Goal: Information Seeking & Learning: Compare options

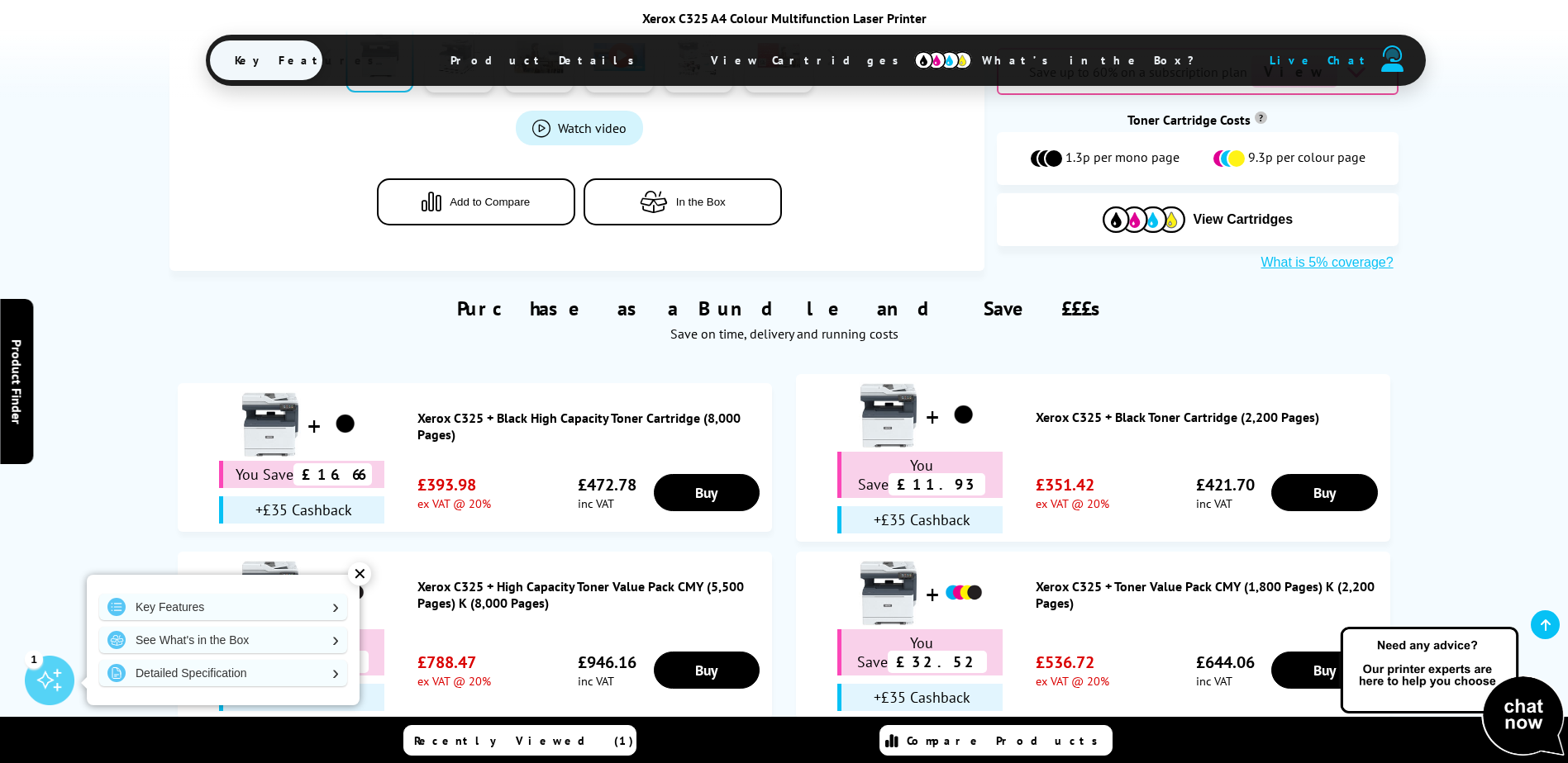
scroll to position [1071, 0]
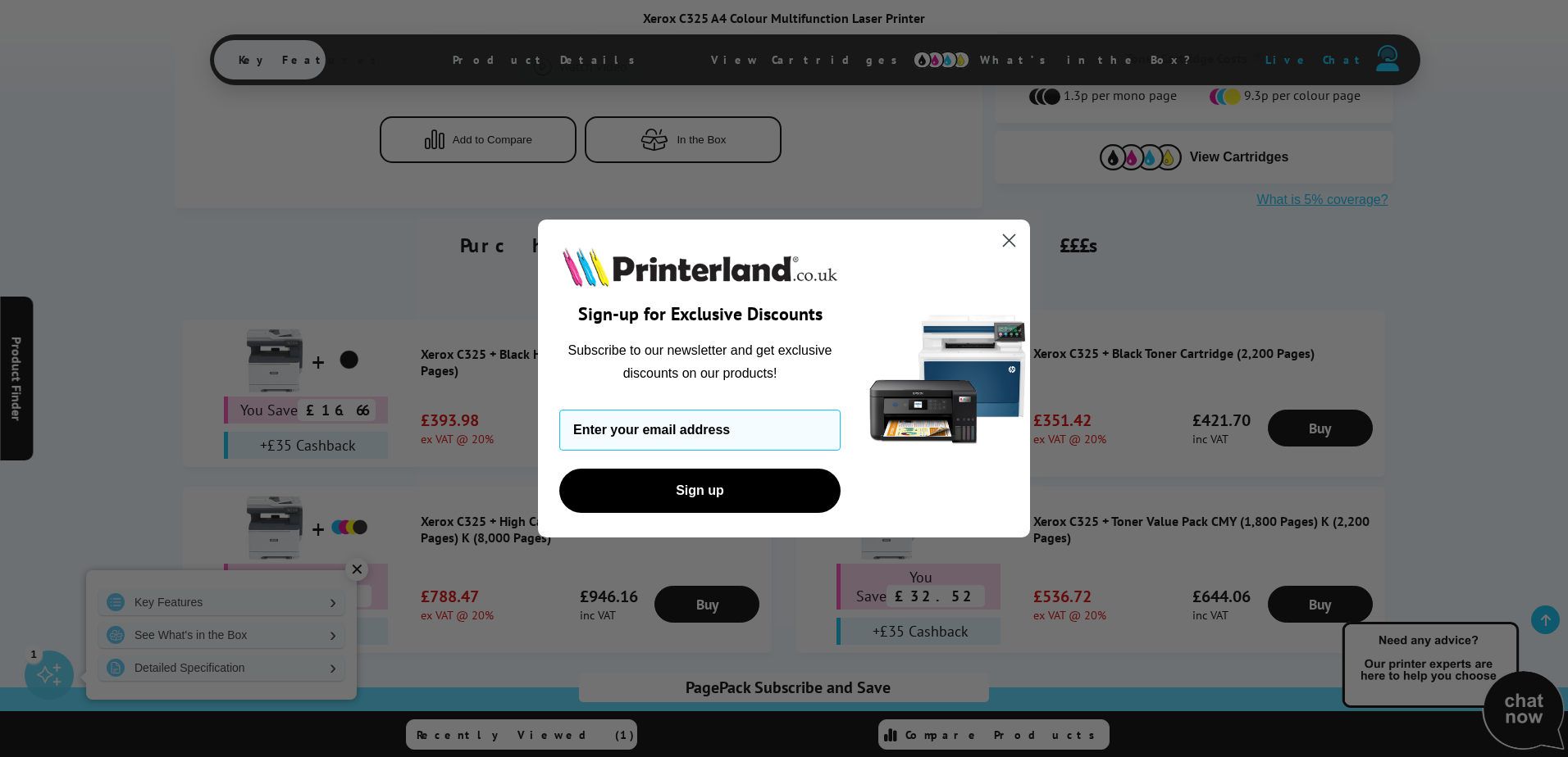
click at [1010, 243] on circle "Close dialog" at bounding box center [1009, 241] width 27 height 27
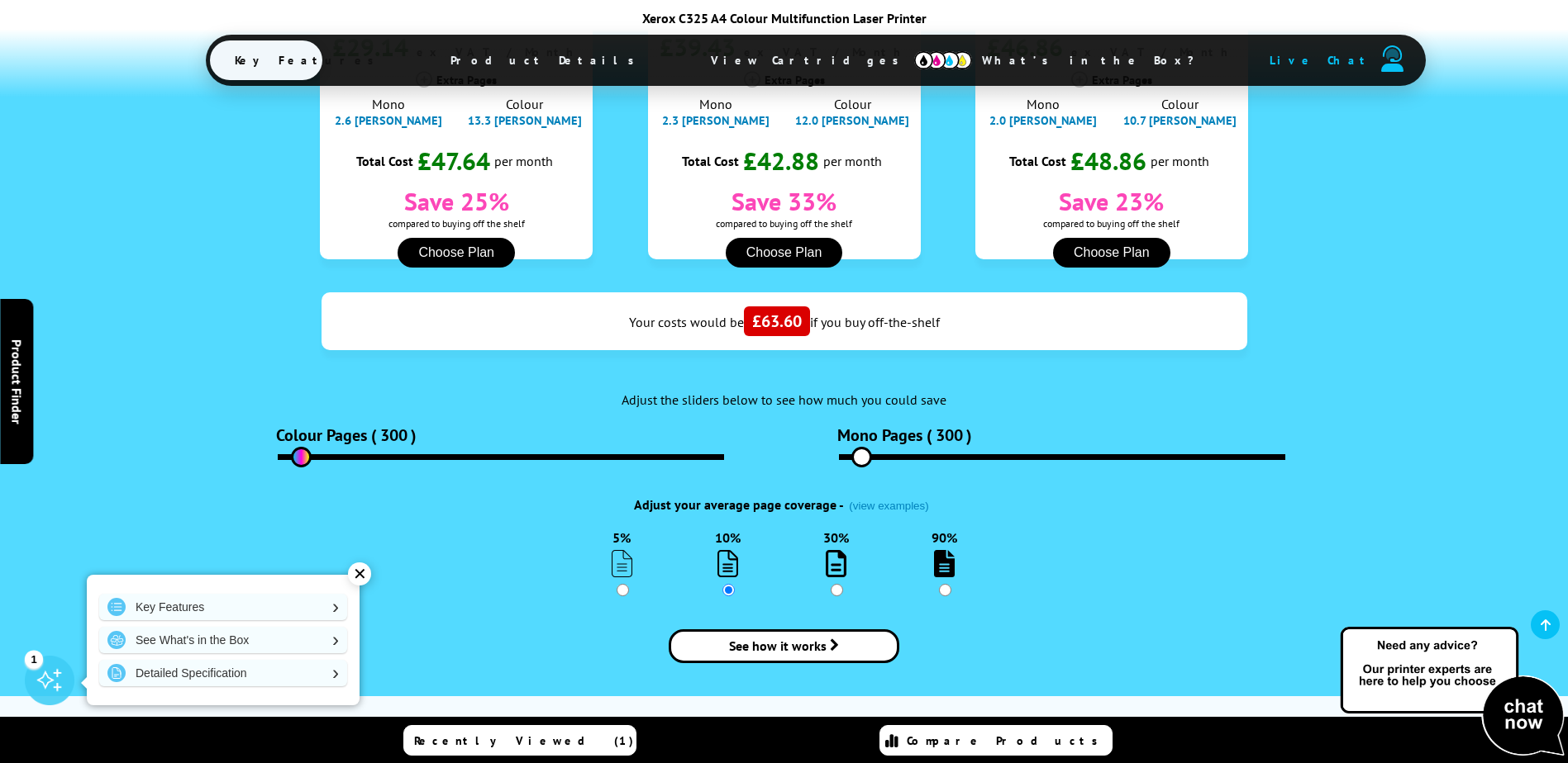
scroll to position [2144, 0]
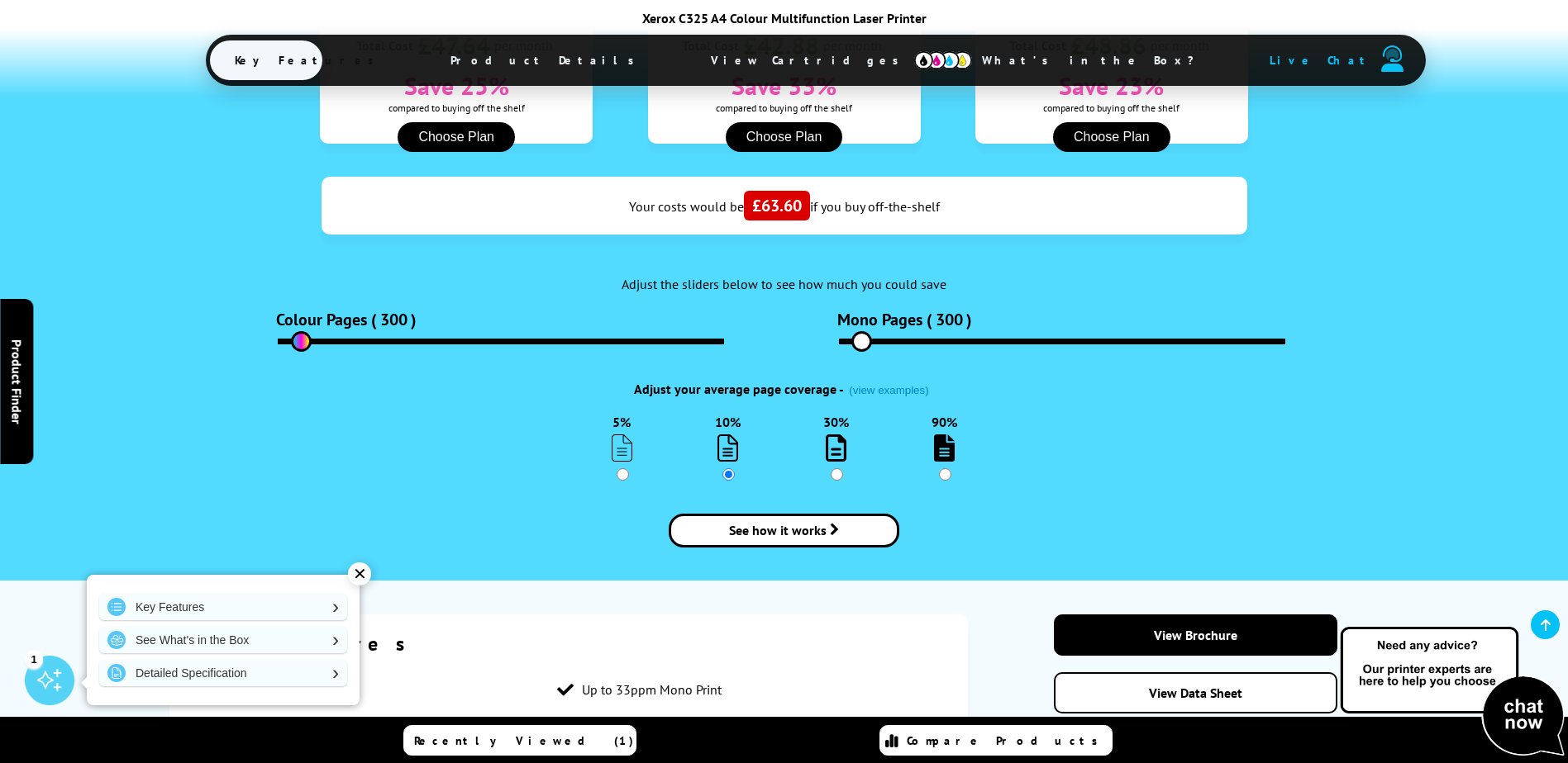
click at [943, 469] on input "90%" at bounding box center [945, 474] width 12 height 12
radio input "true"
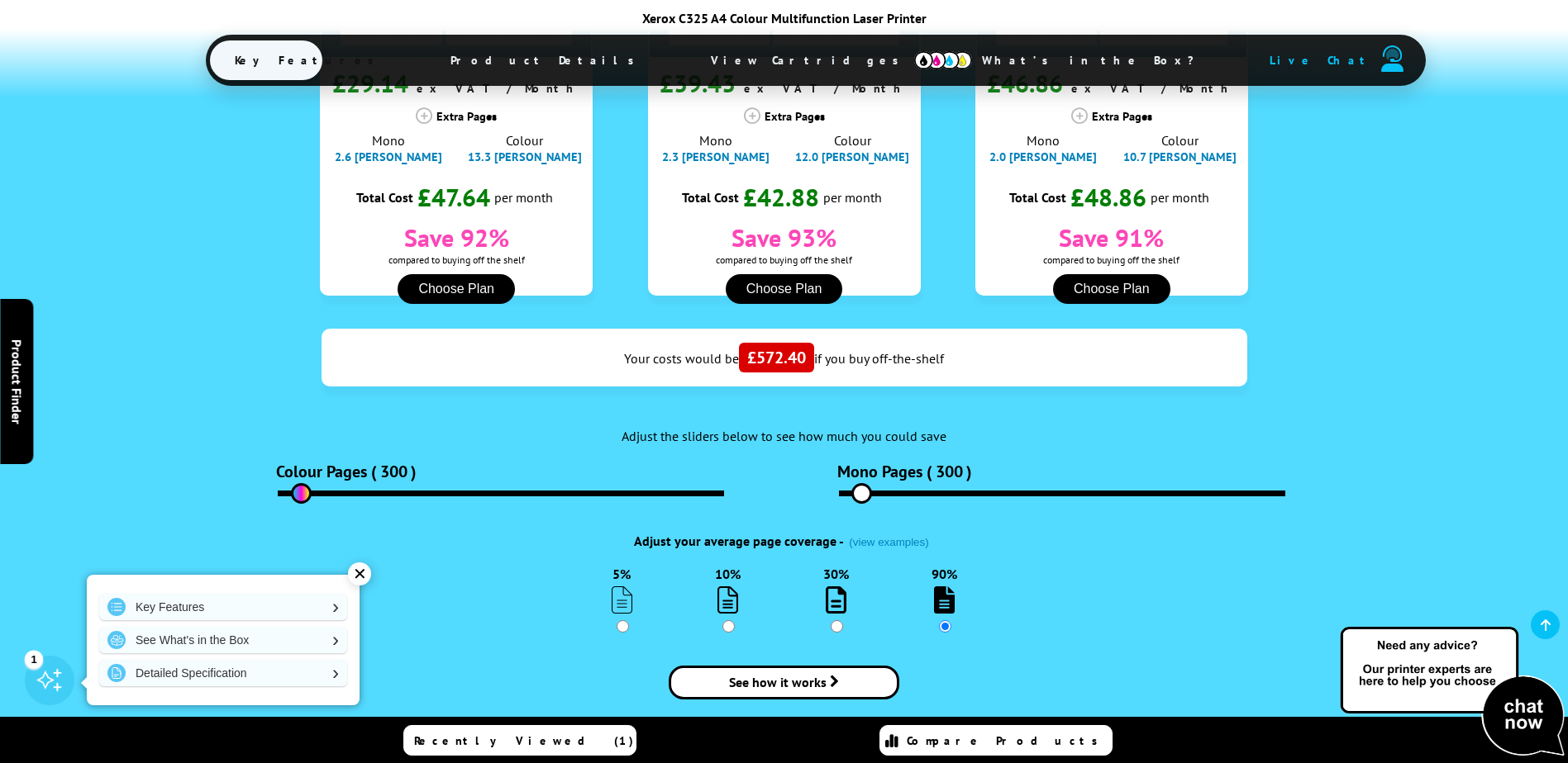
scroll to position [2062, 0]
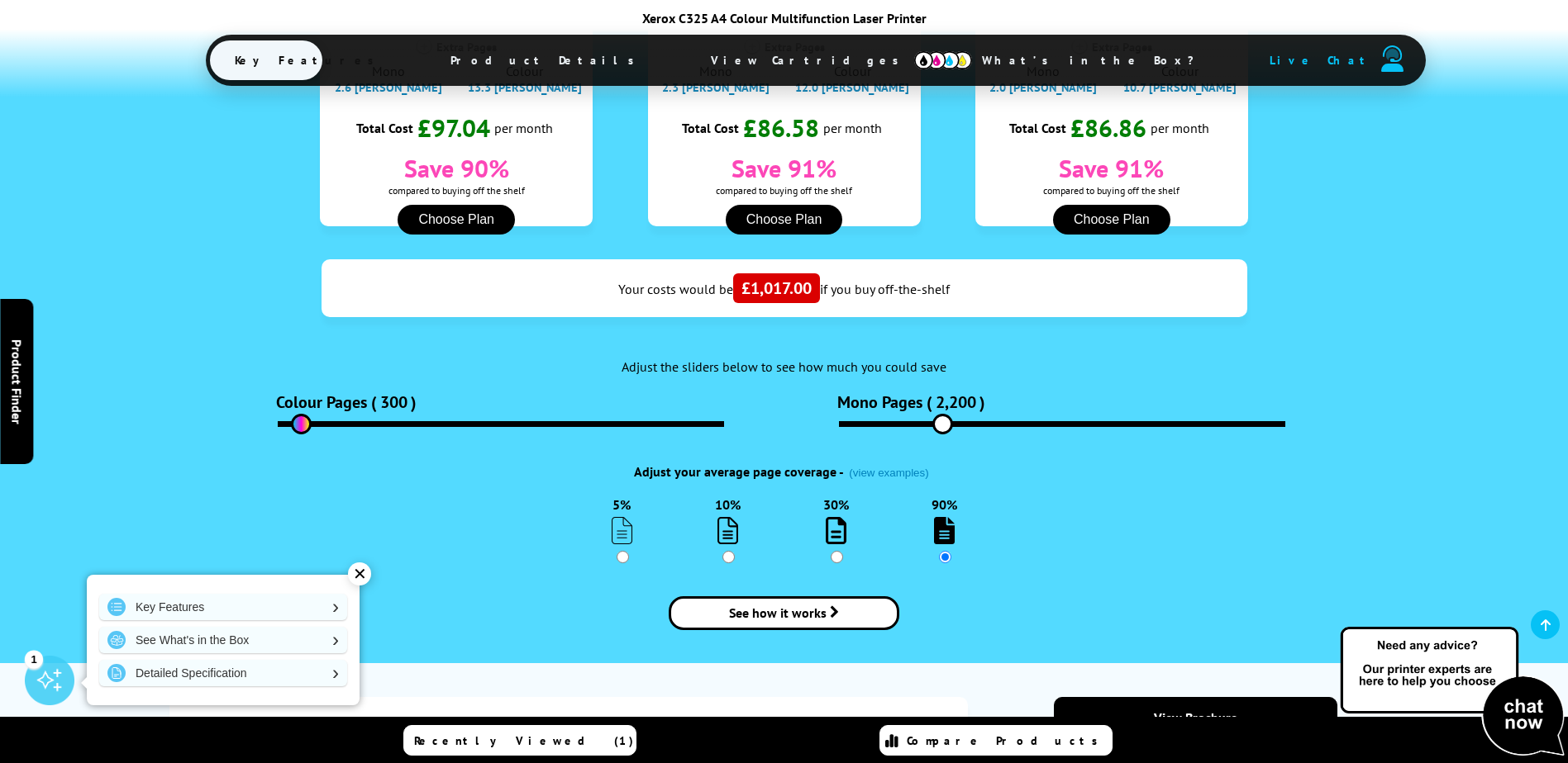
drag, startPoint x: 864, startPoint y: 200, endPoint x: 943, endPoint y: 195, distance: 79.2
type input "2200"
click at [943, 422] on input "range" at bounding box center [1062, 425] width 446 height 6
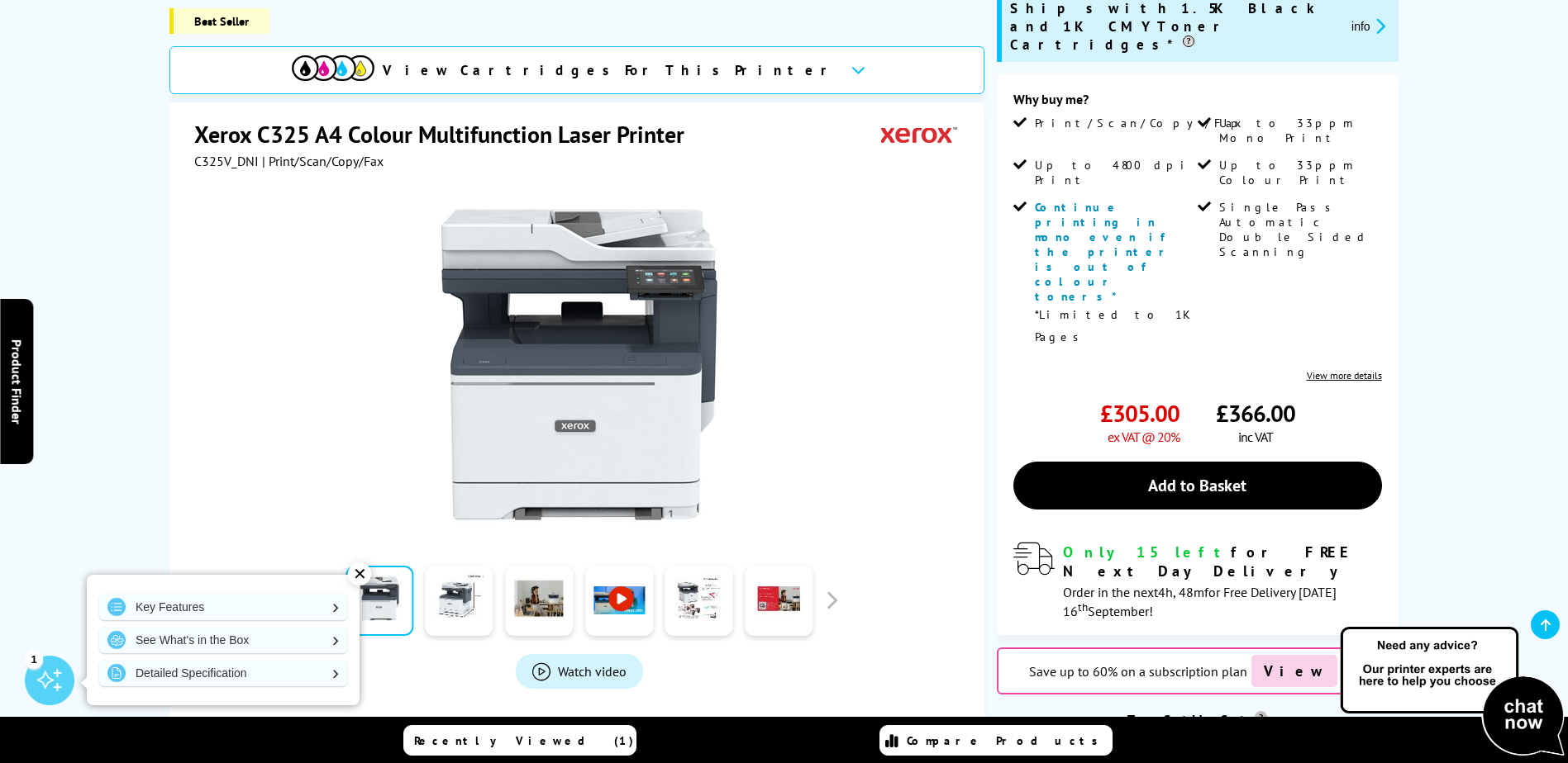
scroll to position [0, 0]
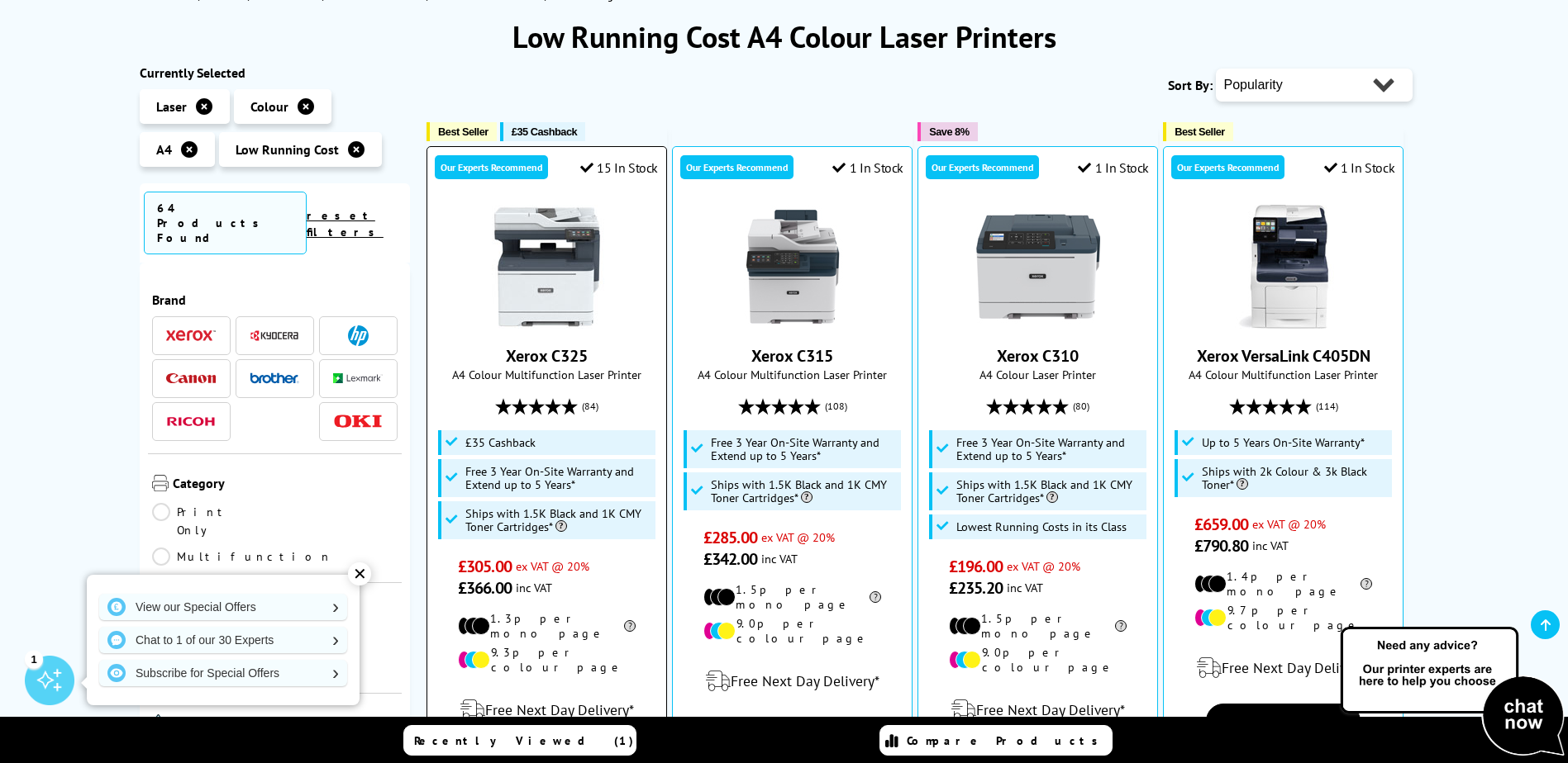
scroll to position [248, 0]
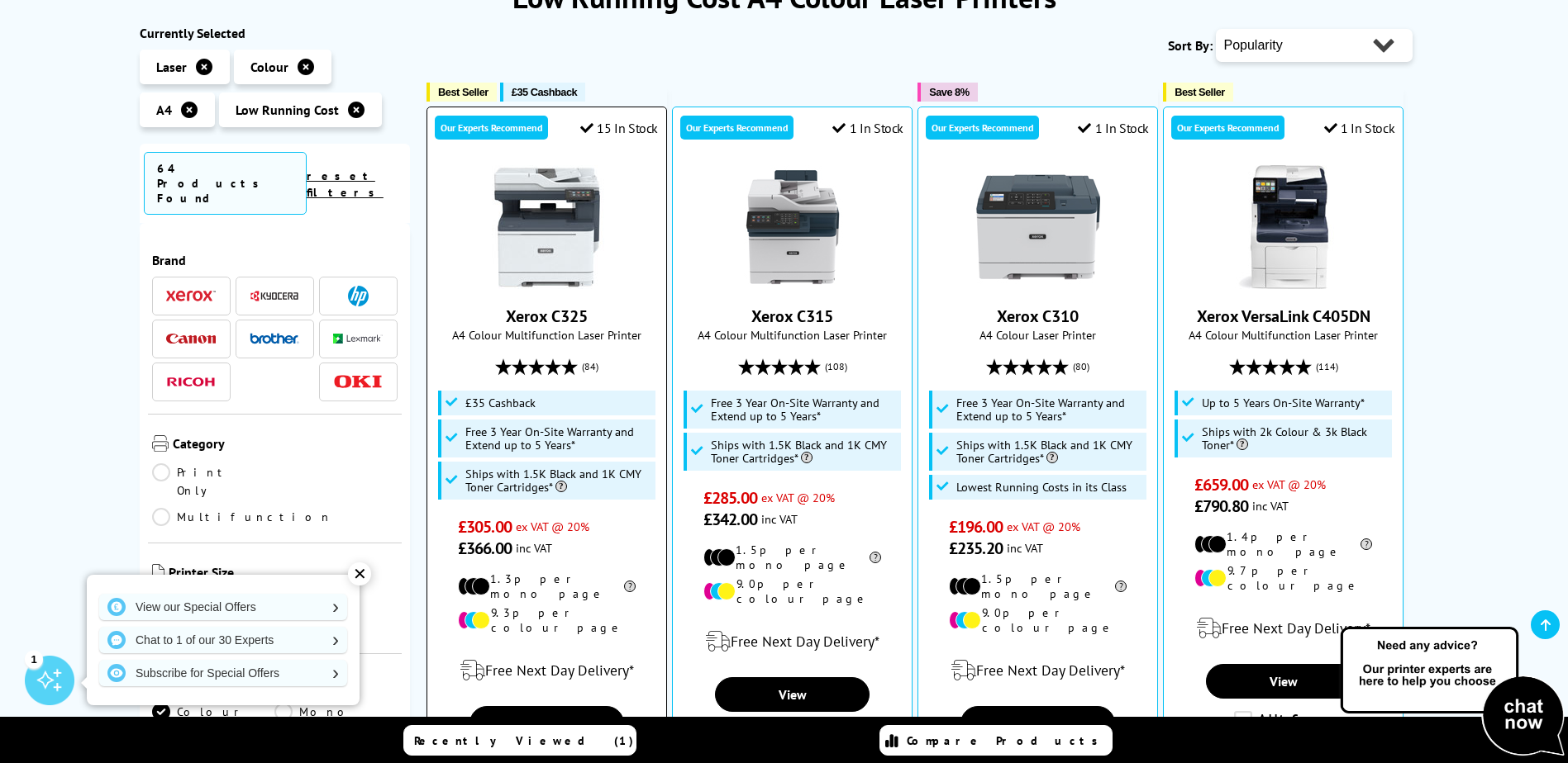
drag, startPoint x: 596, startPoint y: 314, endPoint x: 503, endPoint y: 316, distance: 93.0
click at [503, 316] on span "Xerox C325" at bounding box center [547, 316] width 214 height 21
copy link "Xerox C325"
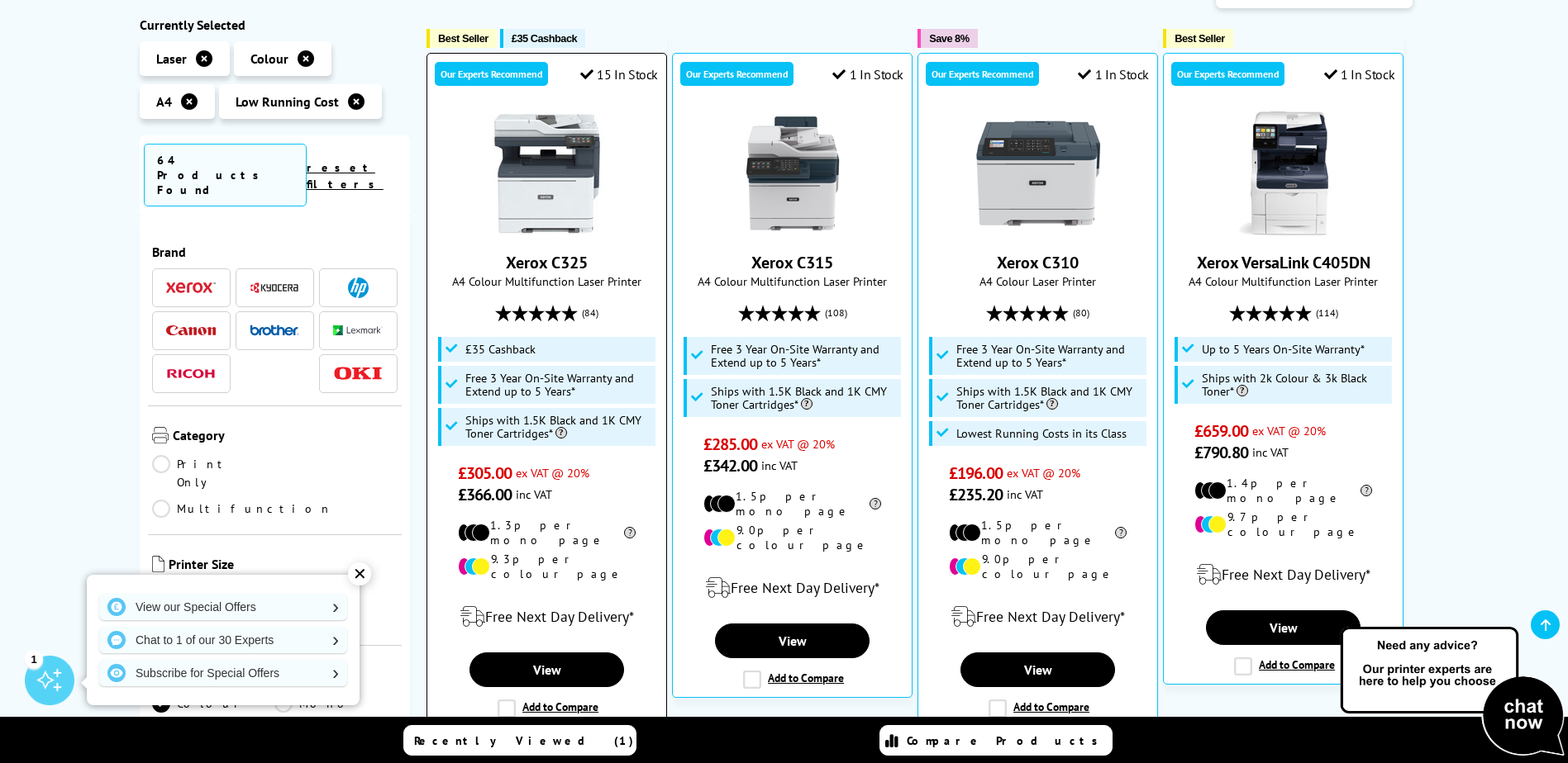
scroll to position [331, 0]
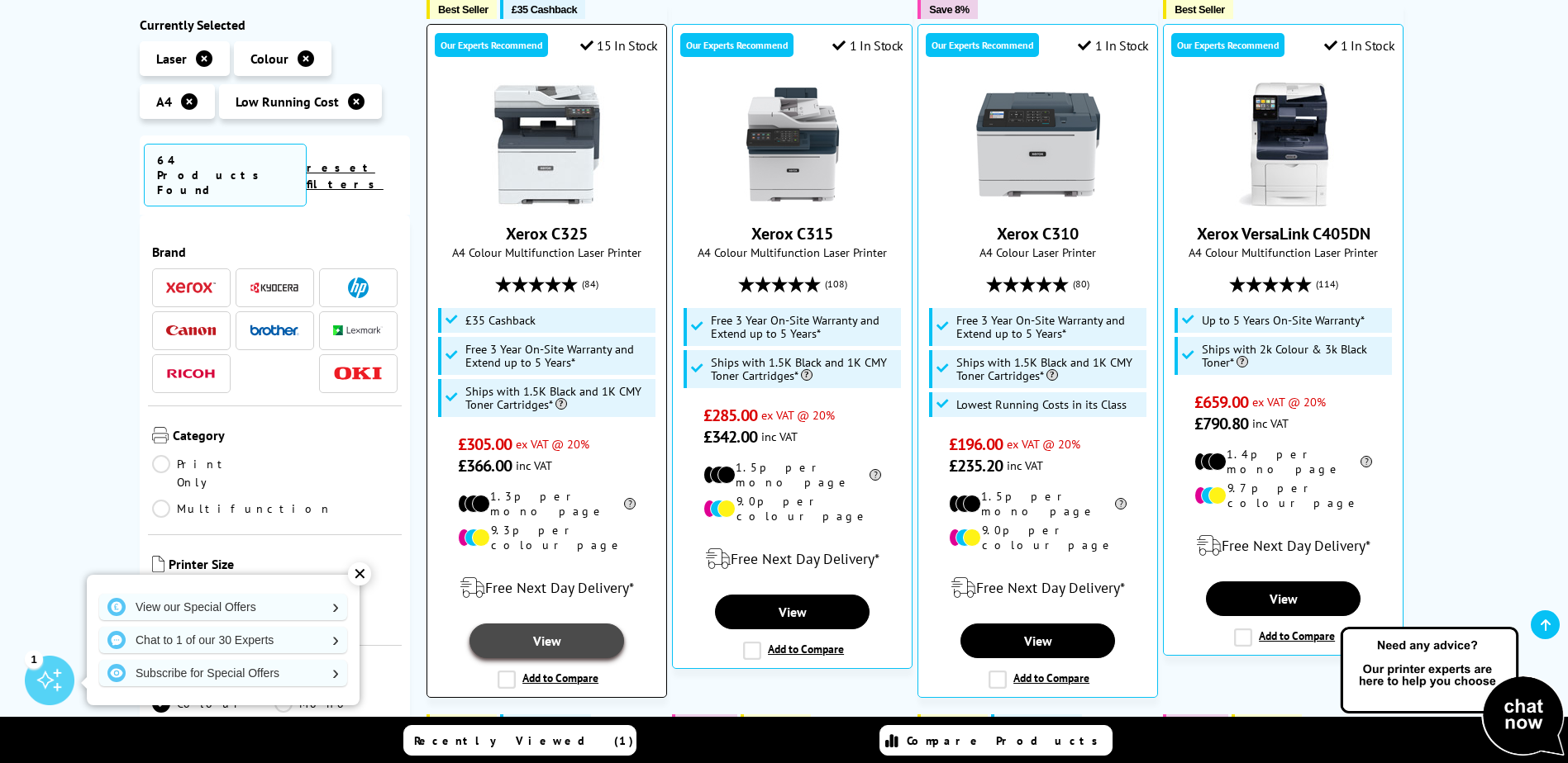
click at [546, 624] on link "View" at bounding box center [547, 641] width 153 height 35
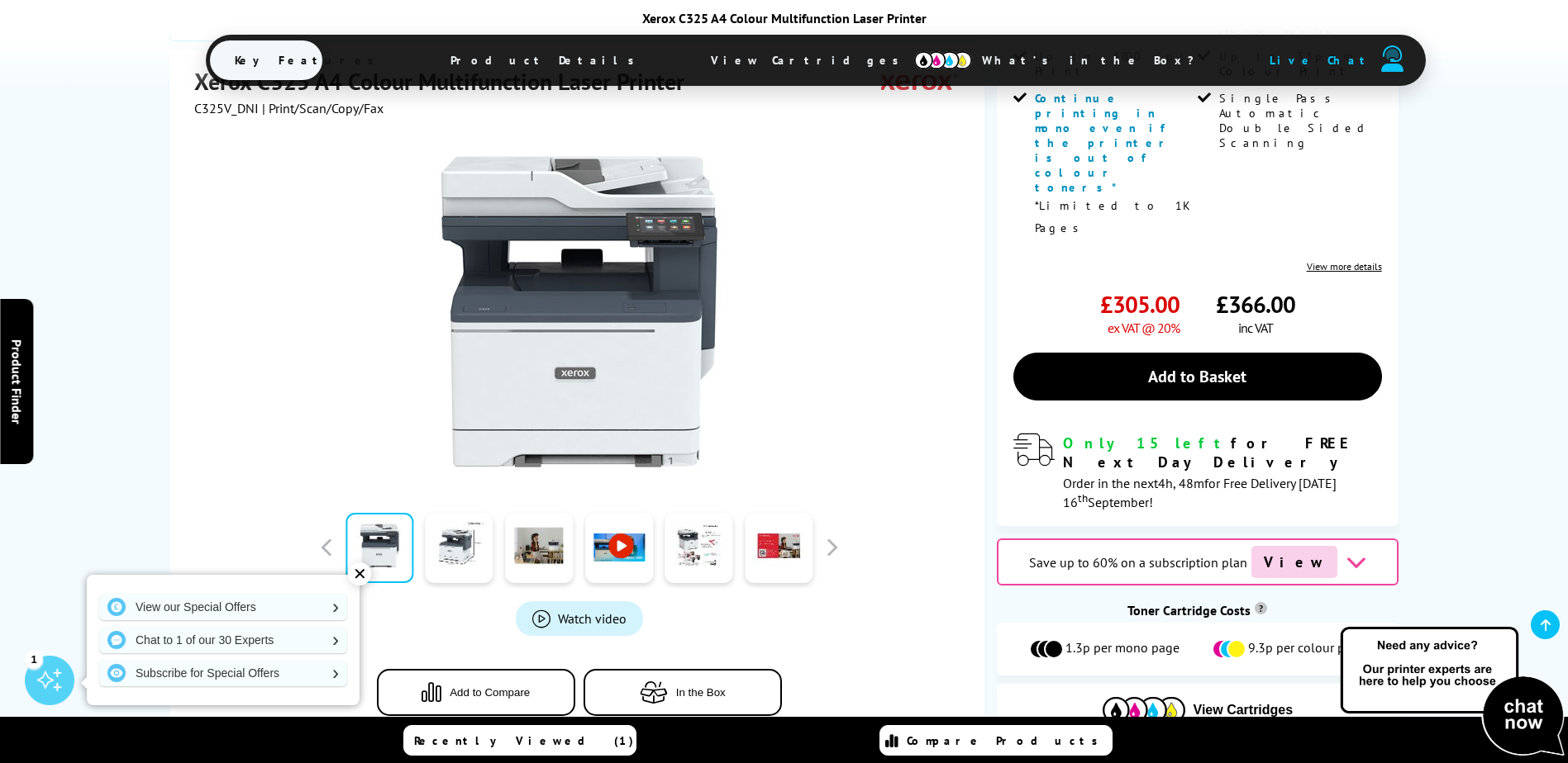
scroll to position [661, 0]
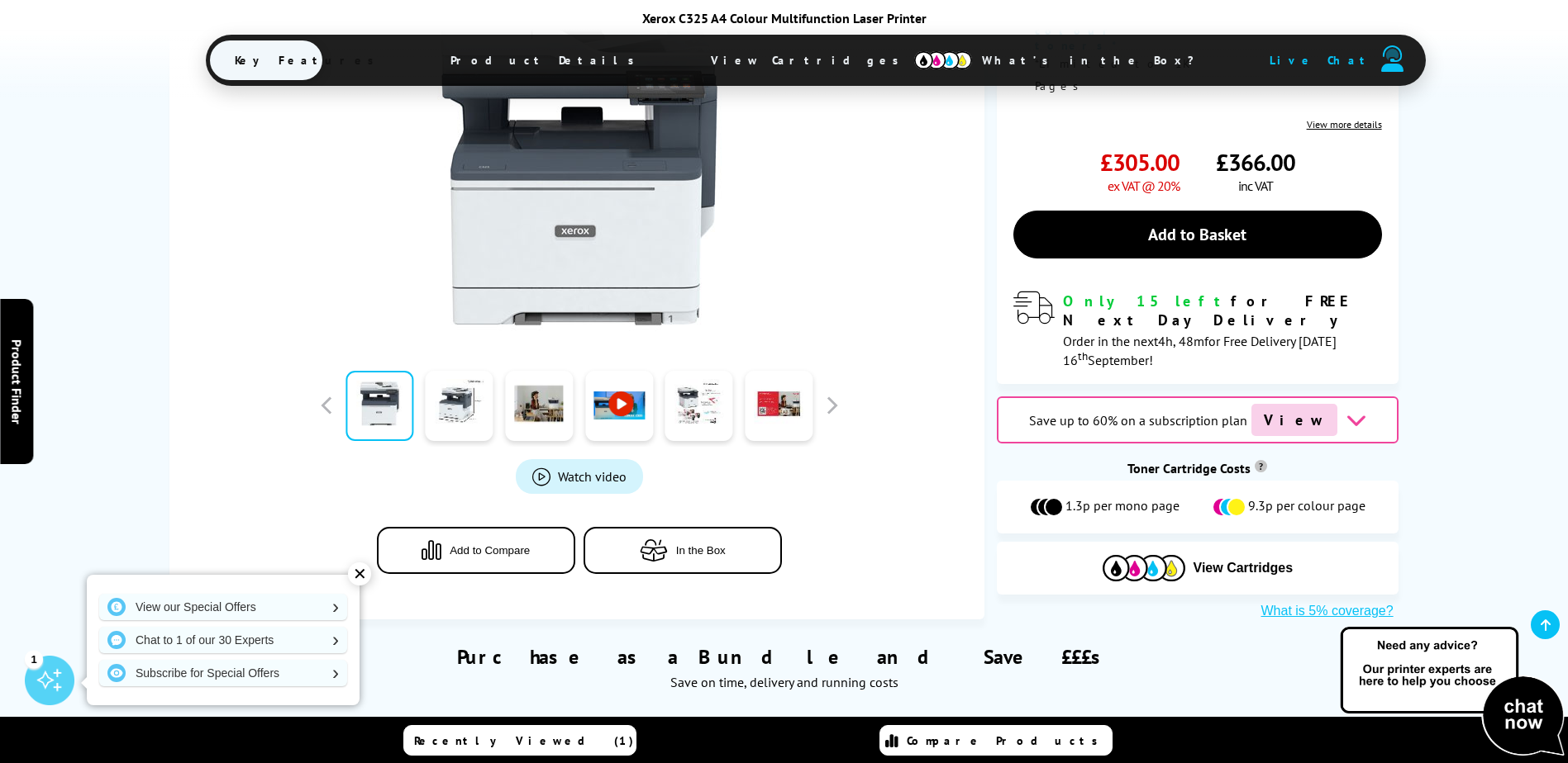
click at [1533, 717] on img at bounding box center [1452, 692] width 231 height 135
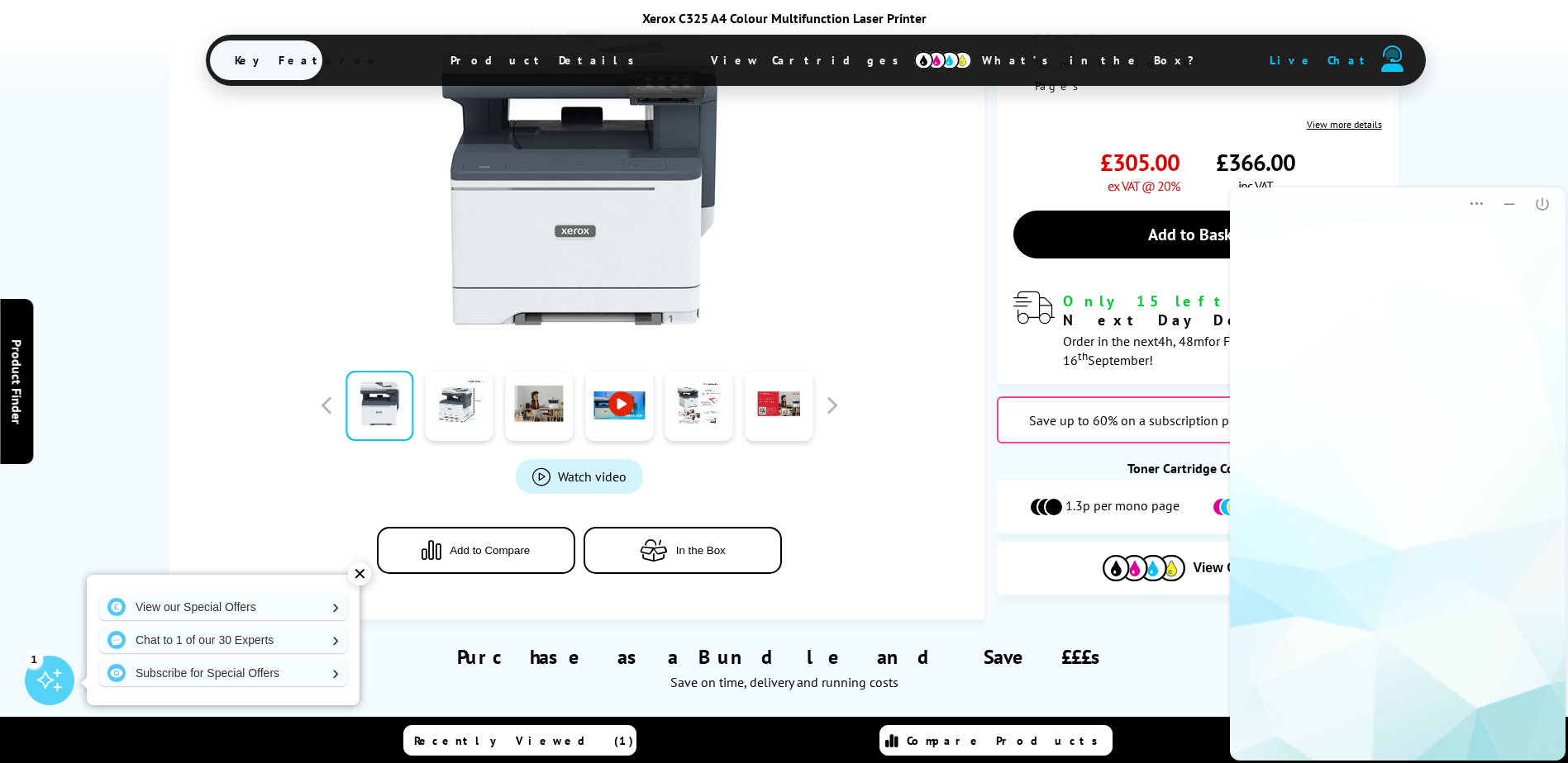
scroll to position [0, 0]
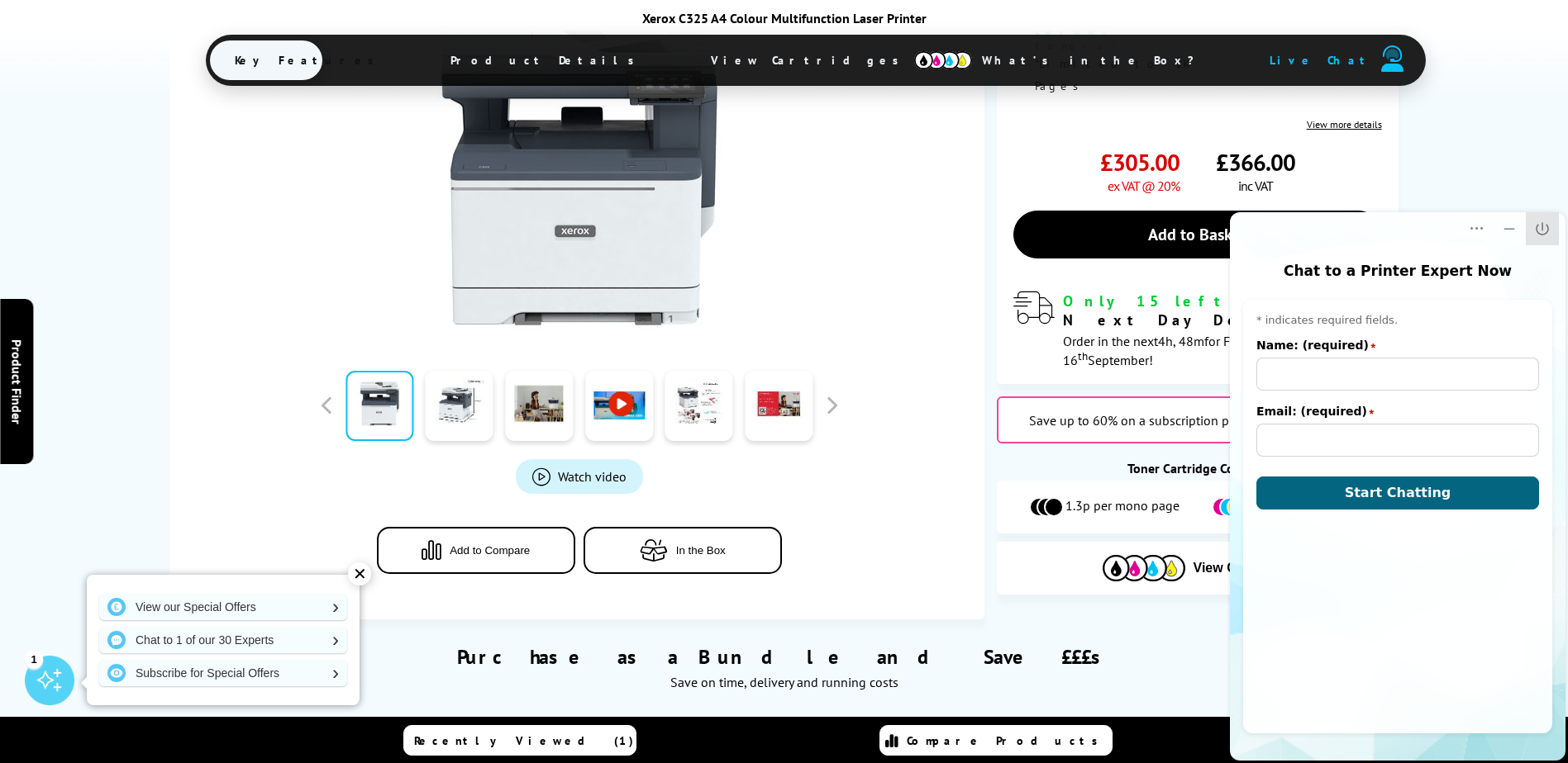
click at [1547, 229] on icon "Close" at bounding box center [1542, 228] width 16 height 16
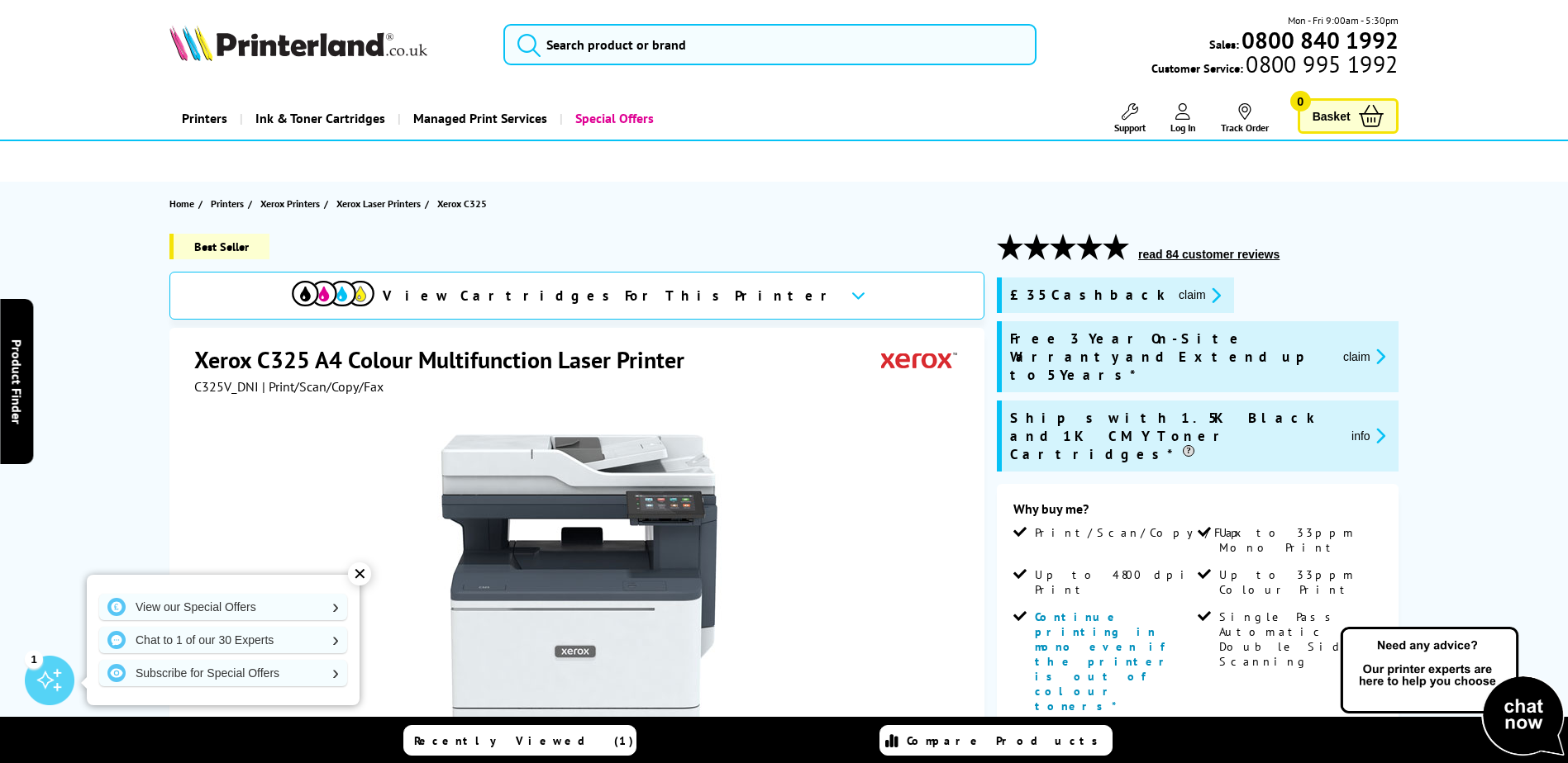
click at [607, 301] on span "View Cartridges For This Printer" at bounding box center [610, 295] width 455 height 18
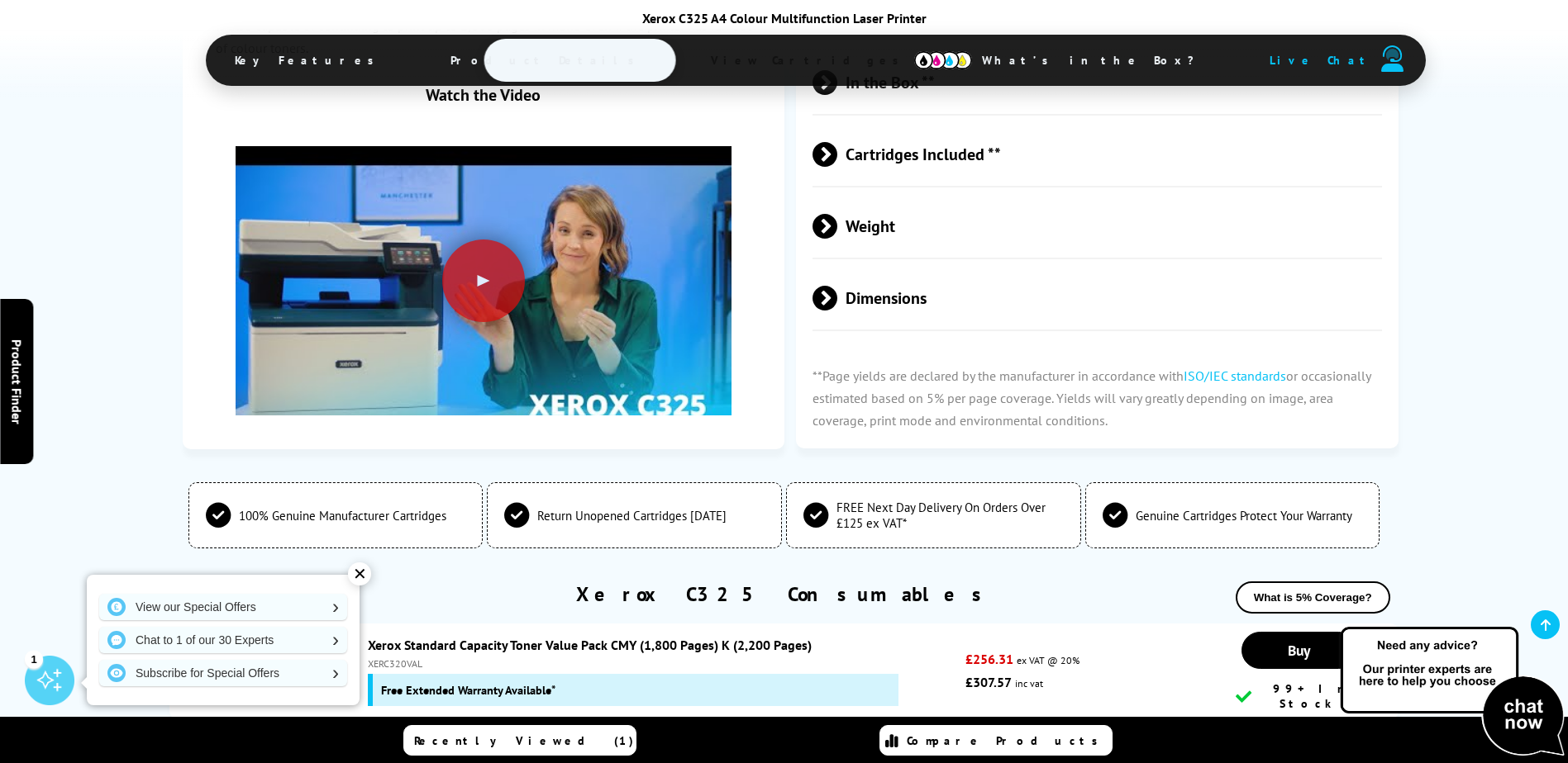
scroll to position [5497, 0]
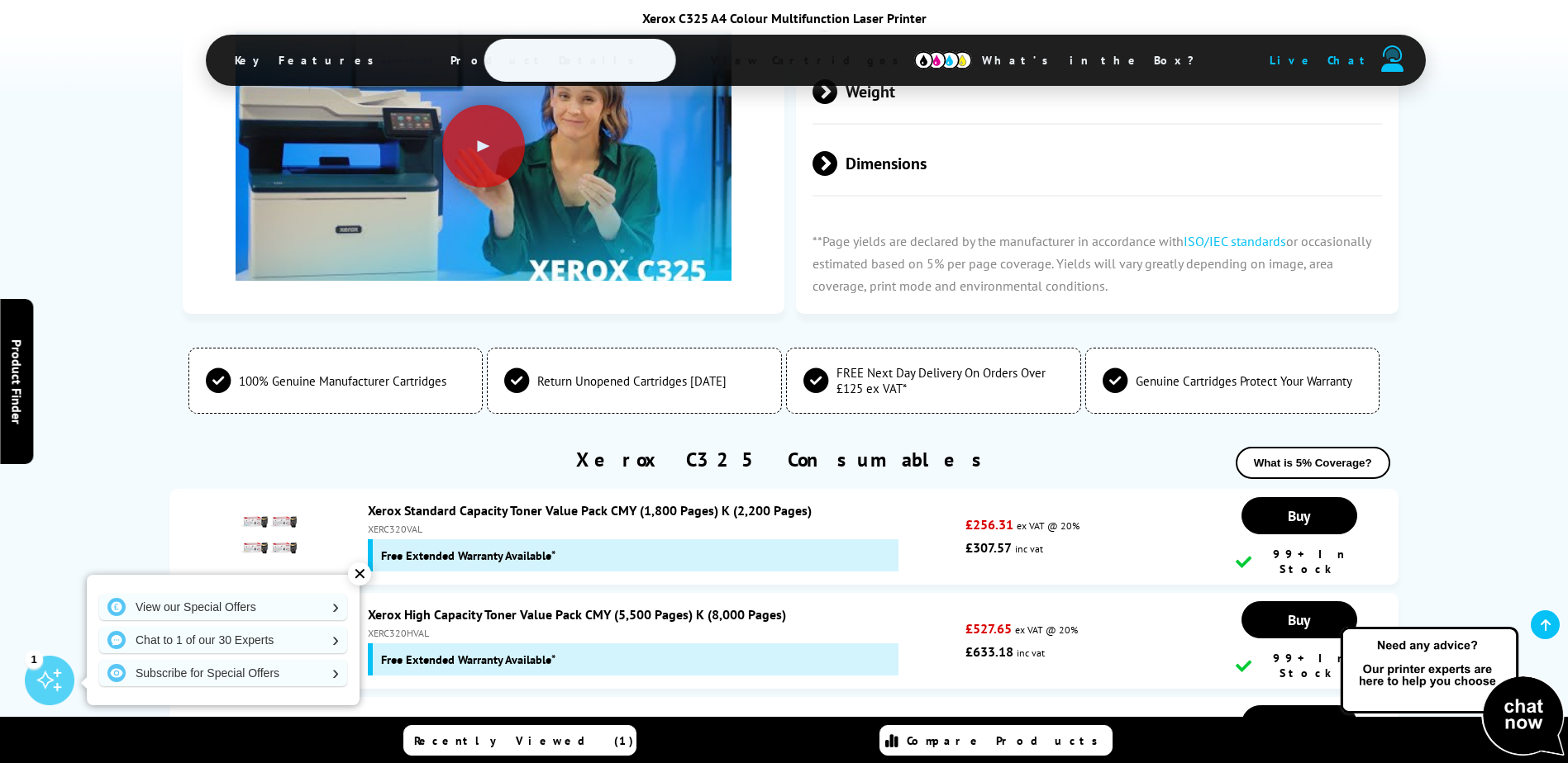
click at [356, 570] on div "✕" at bounding box center [360, 574] width 23 height 23
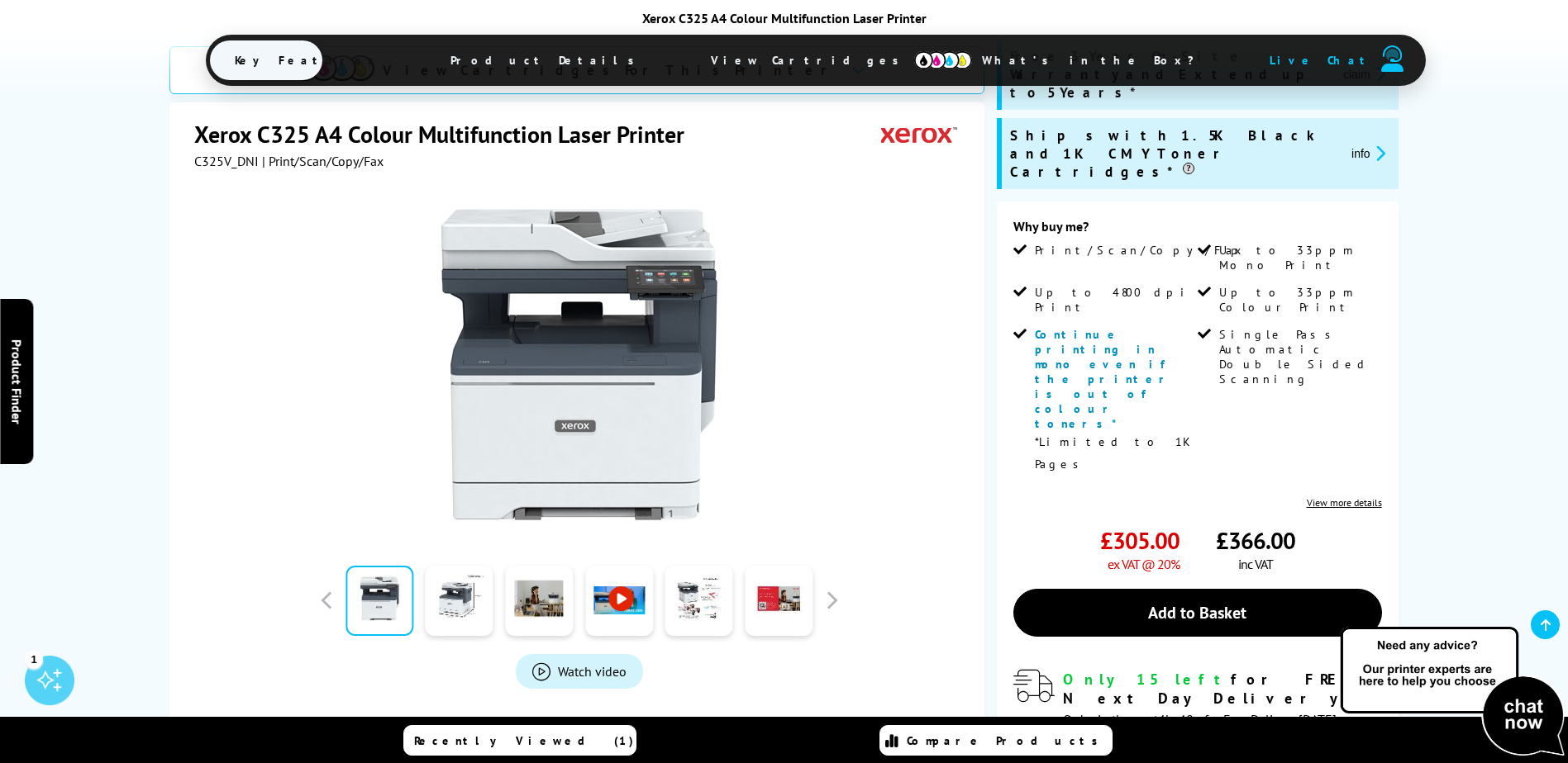
scroll to position [0, 0]
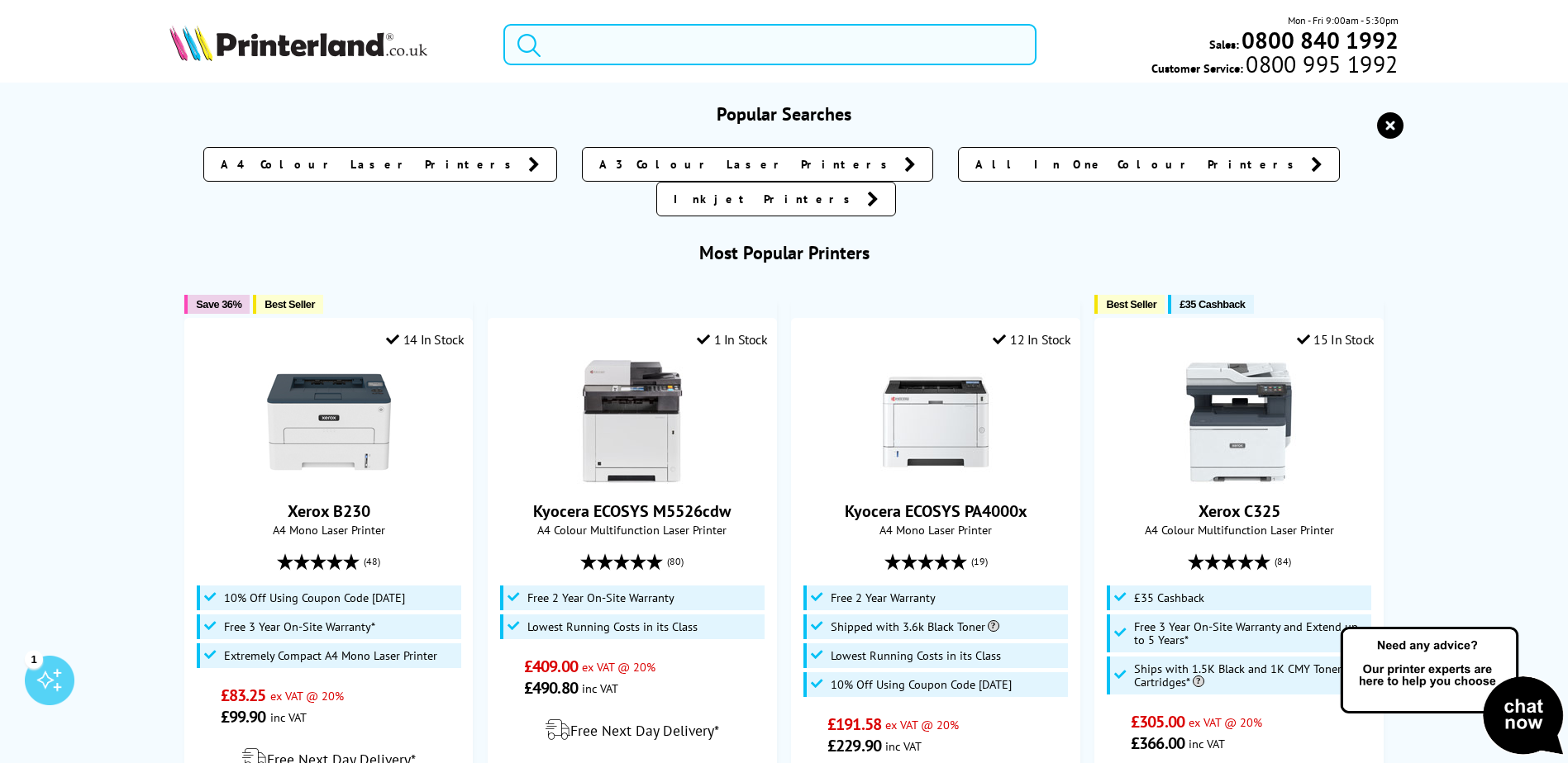
click at [580, 39] on input "search" at bounding box center [770, 44] width 533 height 41
paste input "Ricoh IM C300"
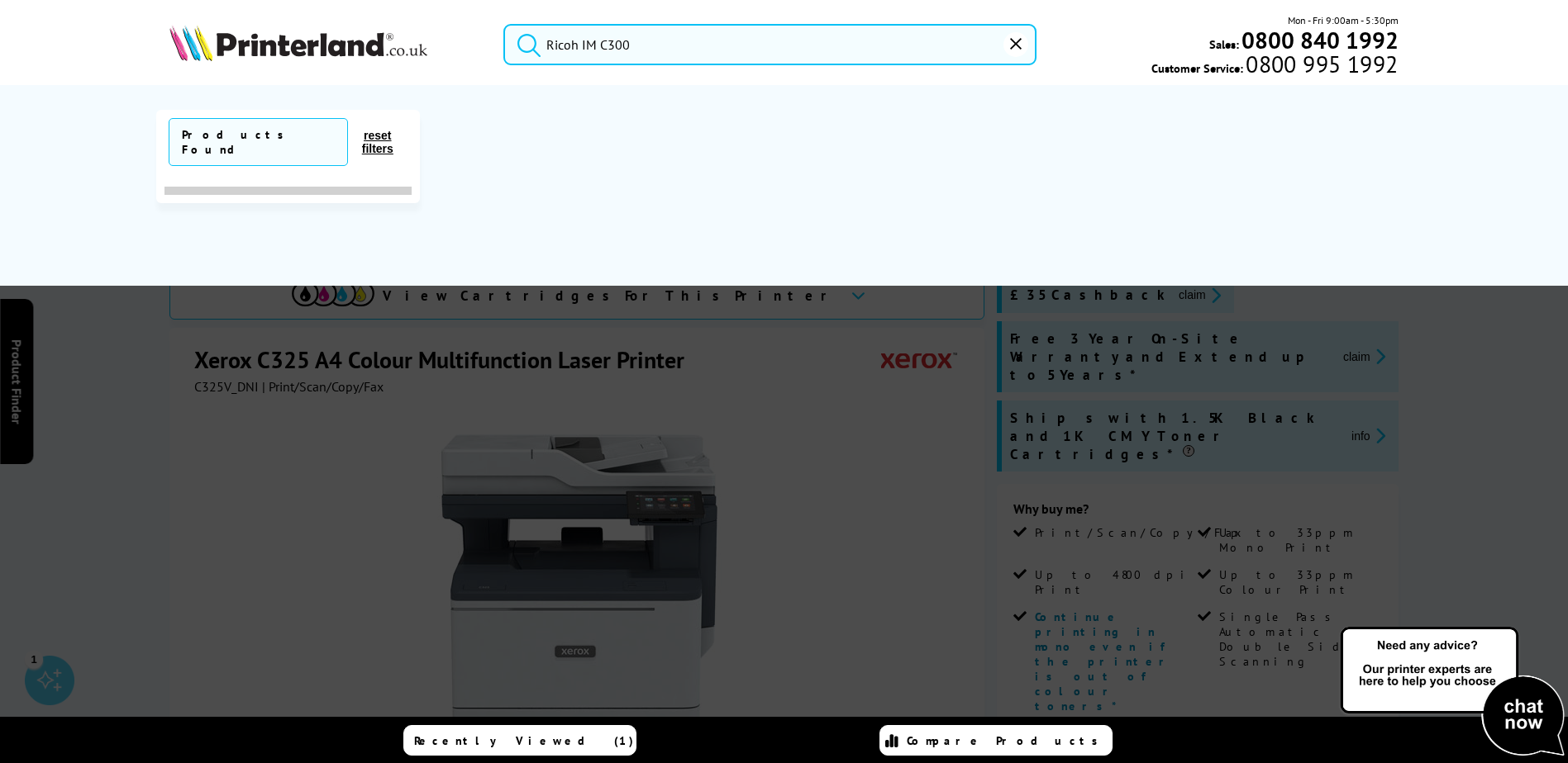
type input "Ricoh IM C300"
click at [504, 24] on button "submit" at bounding box center [525, 42] width 41 height 36
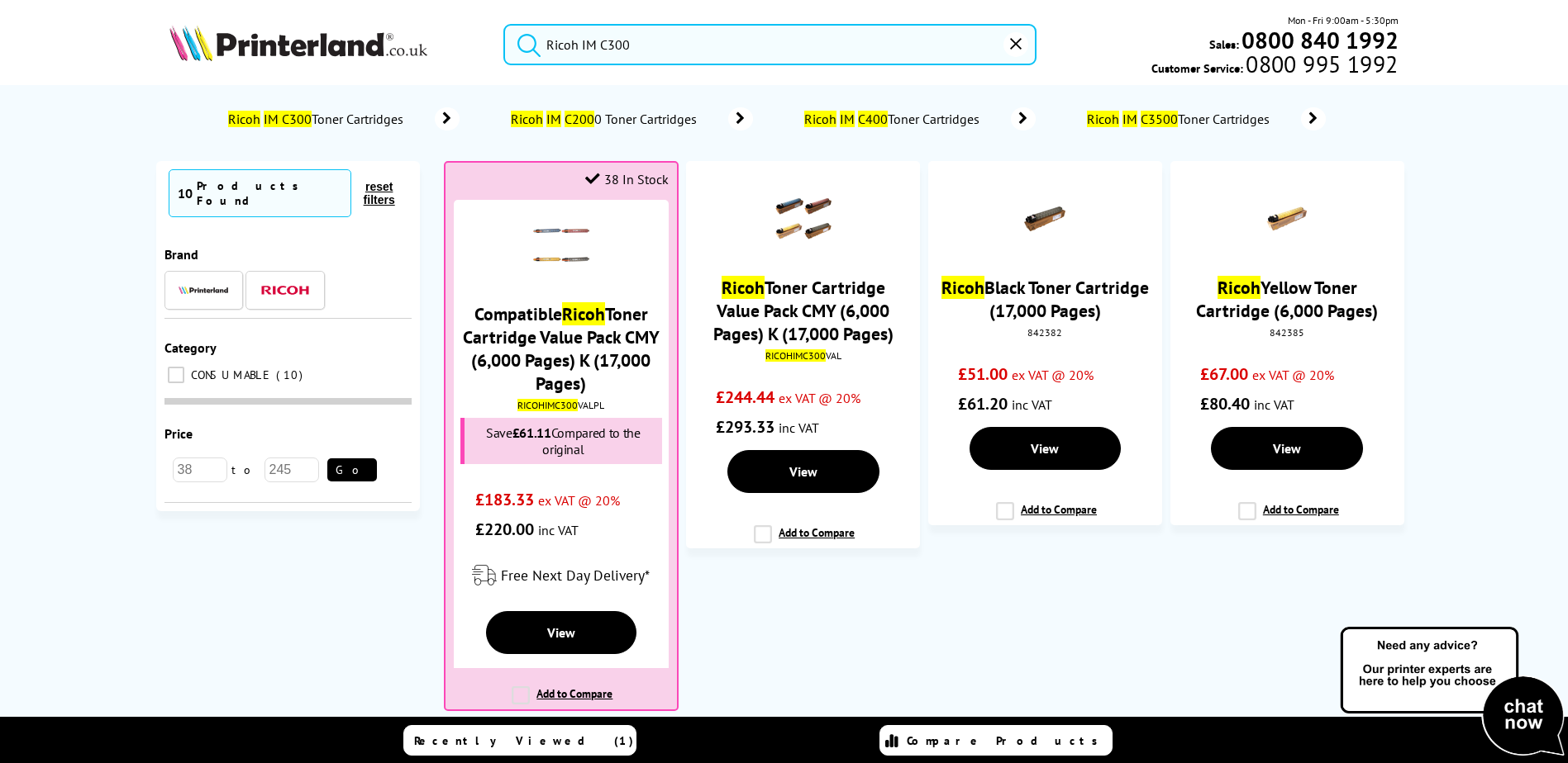
click at [651, 49] on input "Ricoh IM C300" at bounding box center [770, 44] width 533 height 41
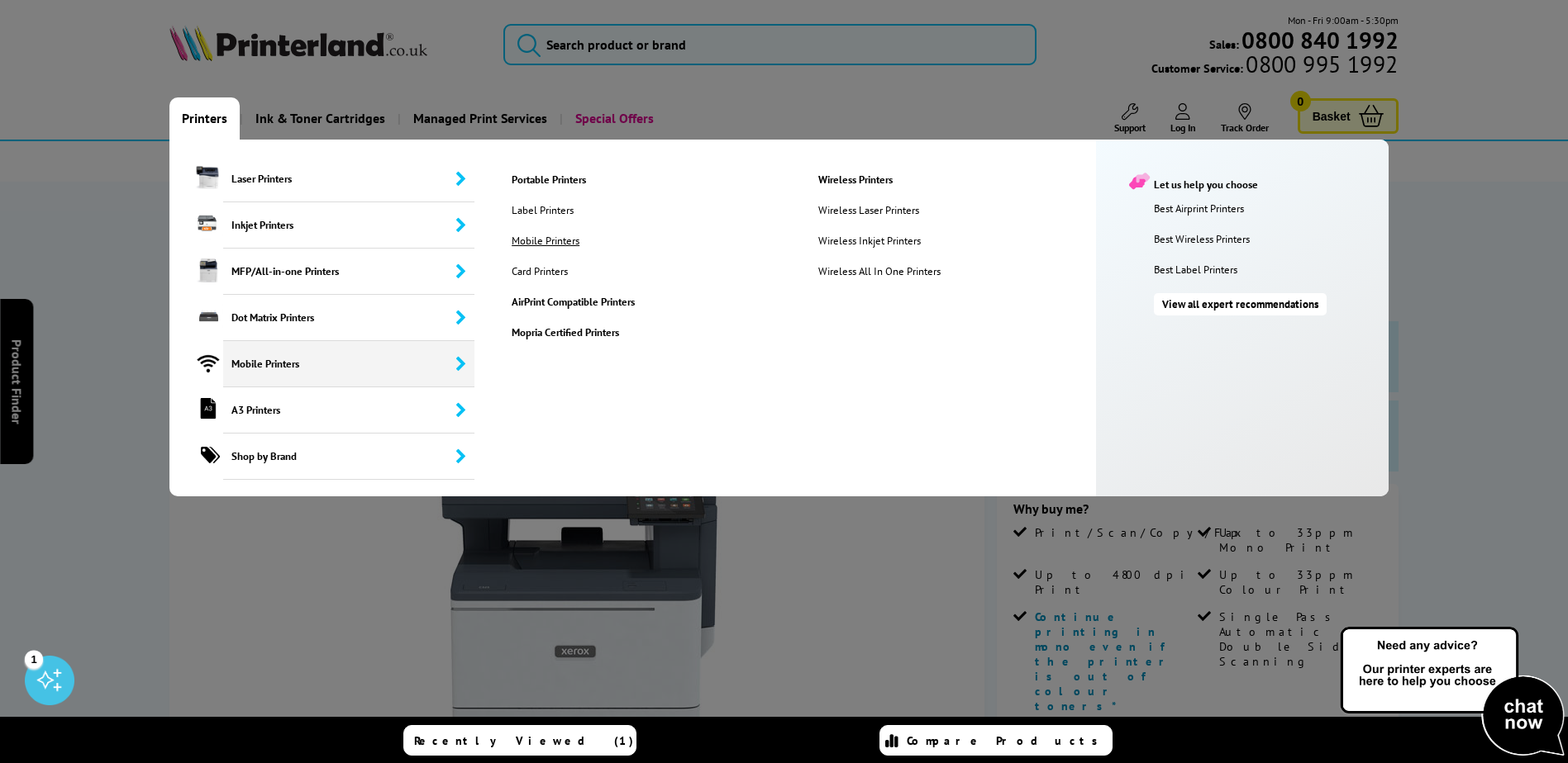
click at [569, 242] on link "Mobile Printers" at bounding box center [554, 241] width 109 height 14
click at [539, 272] on link "Card Printers" at bounding box center [554, 271] width 109 height 14
click at [540, 302] on link "AirPrint Compatible Printers" at bounding box center [652, 302] width 305 height 14
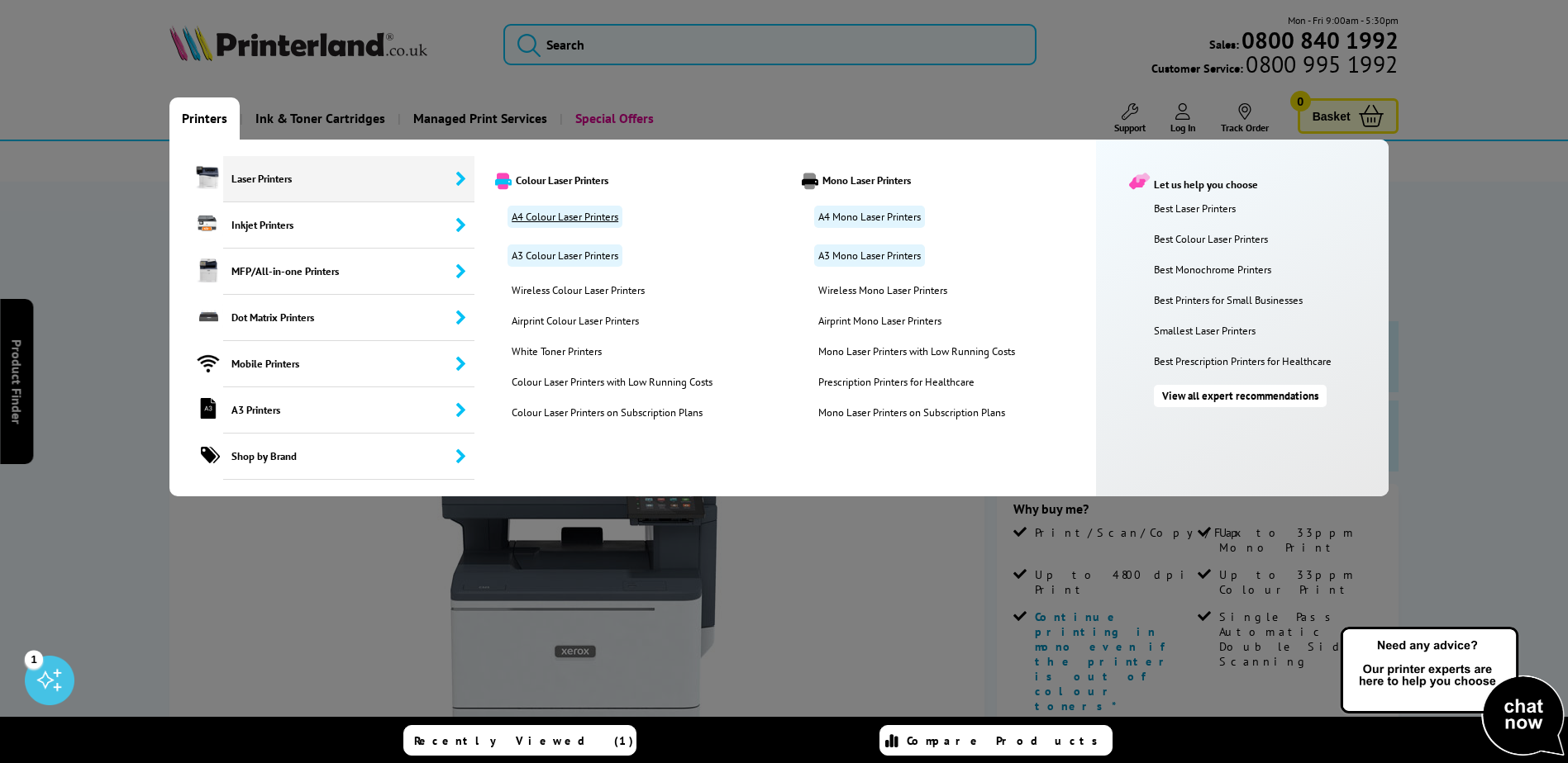
click at [548, 213] on link "A4 Colour Laser Printers" at bounding box center [565, 217] width 115 height 22
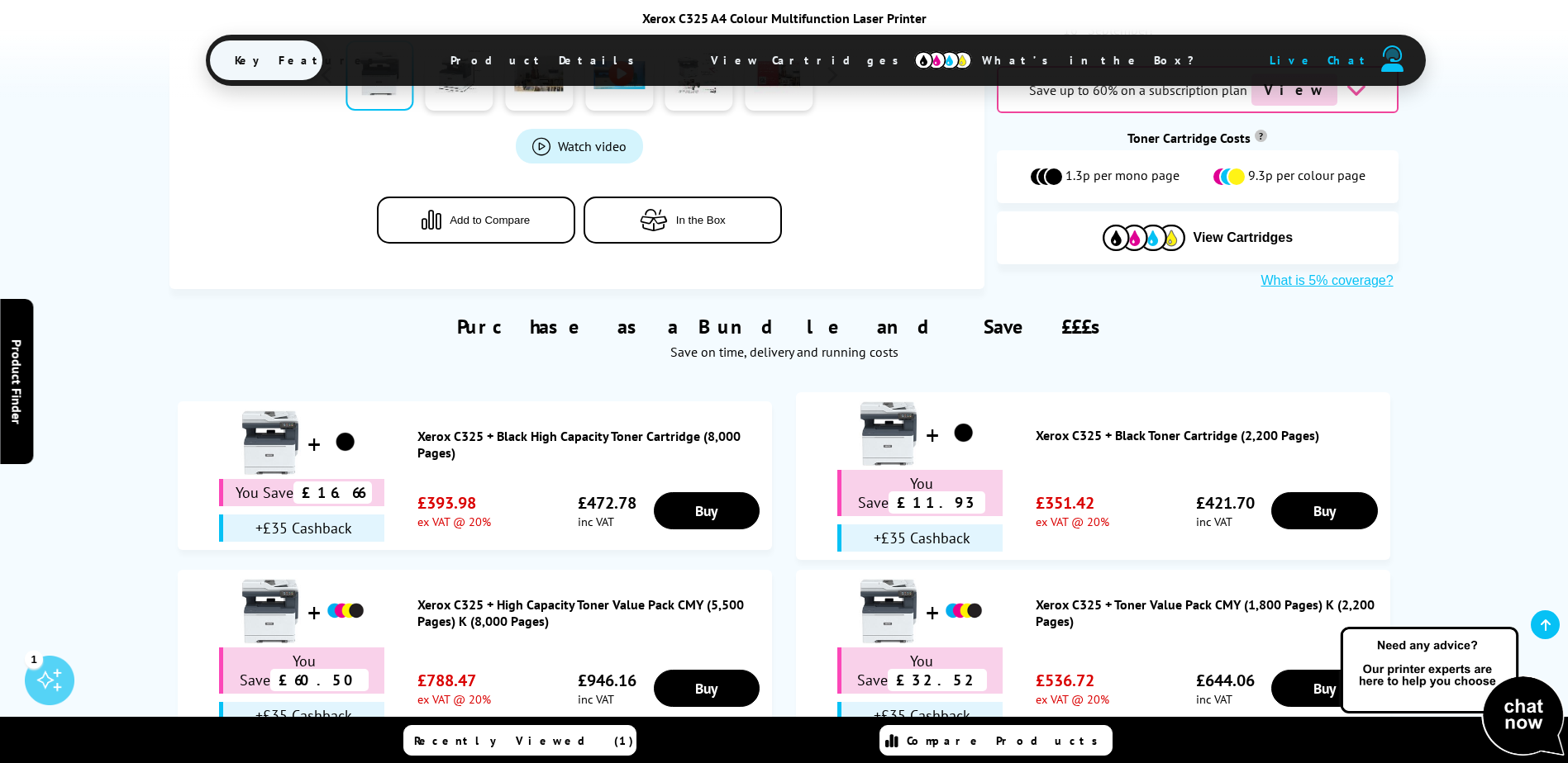
scroll to position [744, 0]
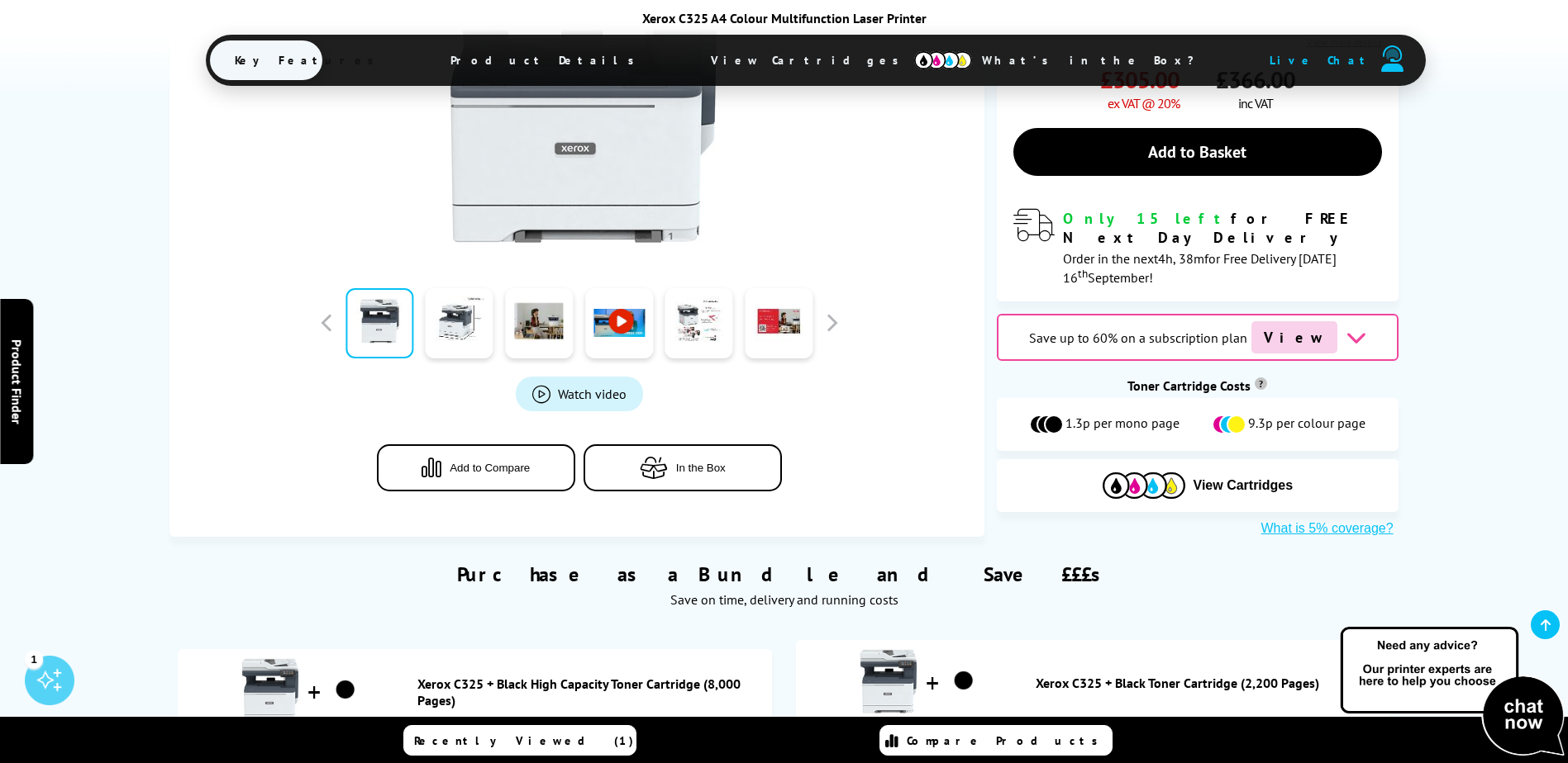
click at [486, 445] on button "Add to Compare" at bounding box center [476, 468] width 199 height 47
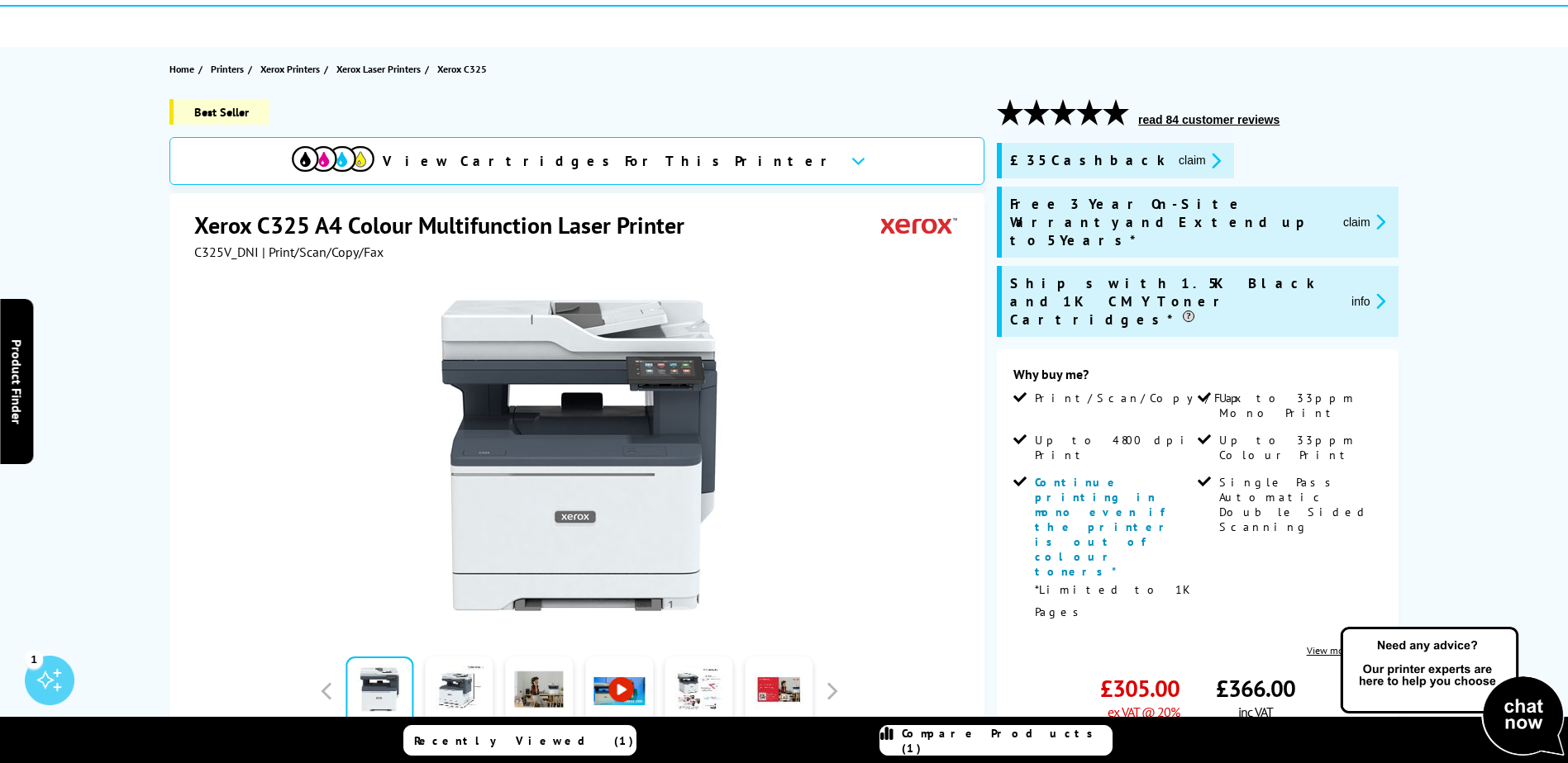
scroll to position [0, 0]
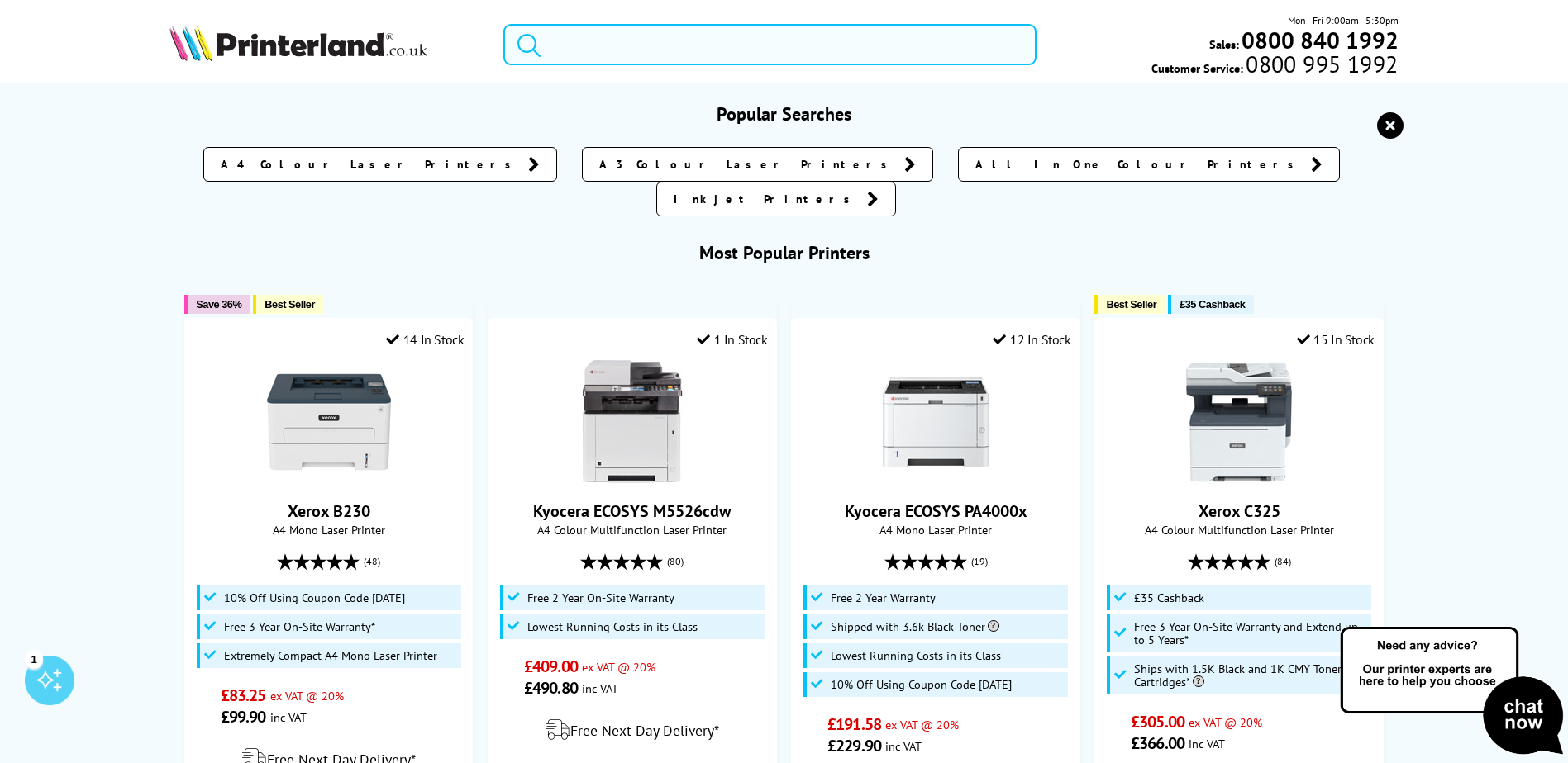
click at [638, 51] on input "search" at bounding box center [770, 44] width 533 height 41
paste input "Epson EcoTank ET-4856"
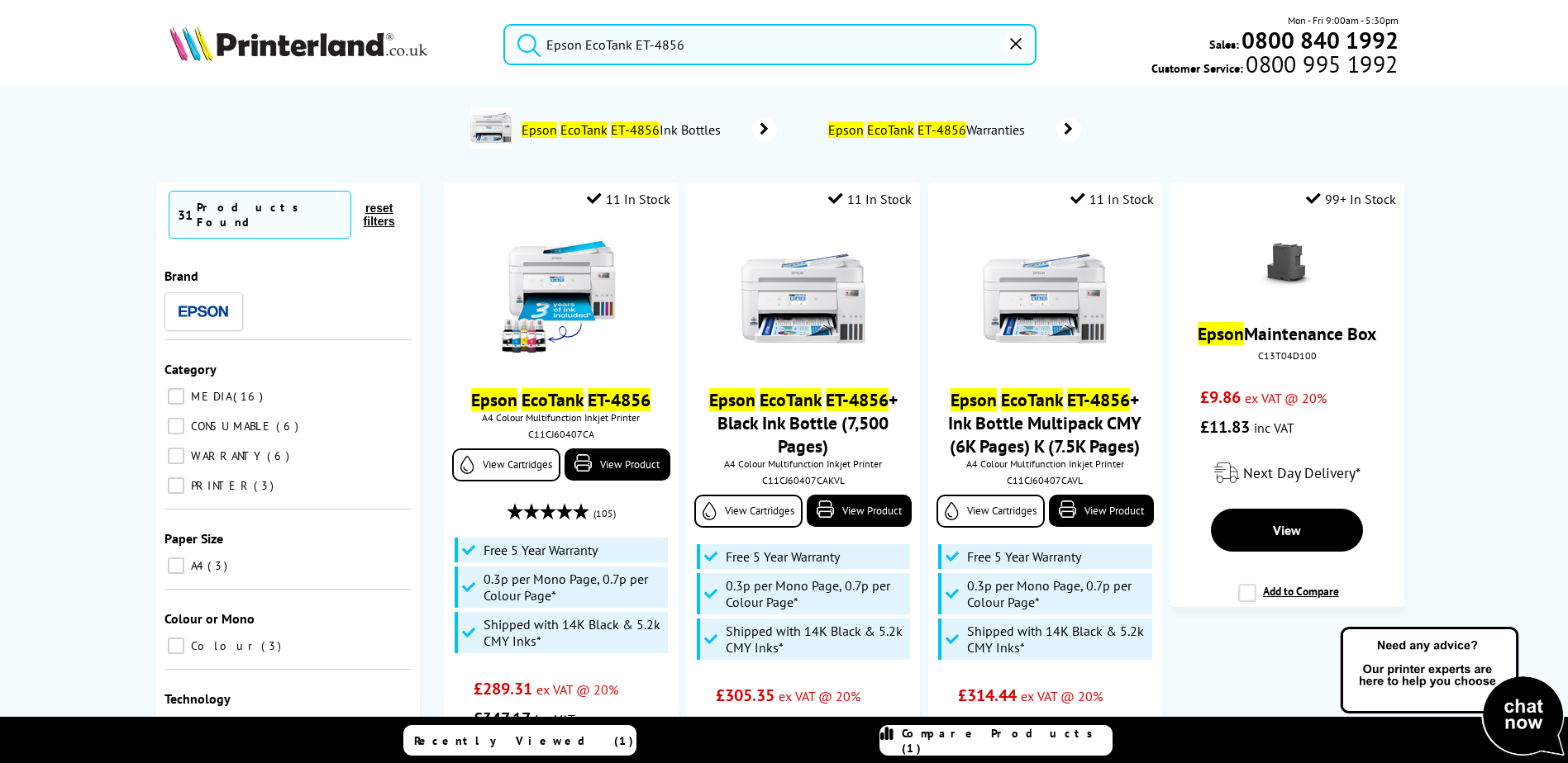
type input "Epson EcoTank ET-4856"
click at [504, 24] on button "submit" at bounding box center [525, 42] width 41 height 36
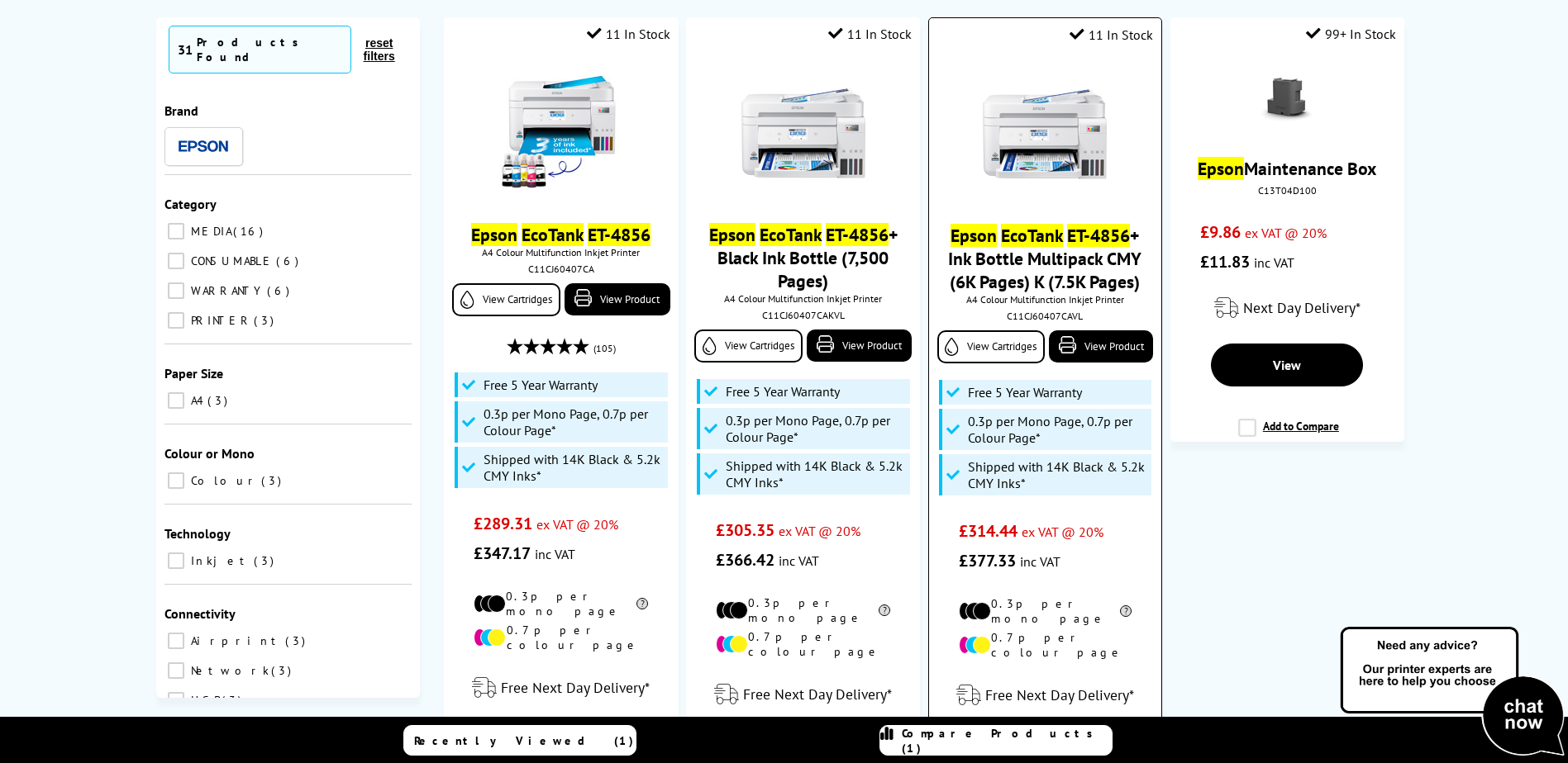
scroll to position [248, 0]
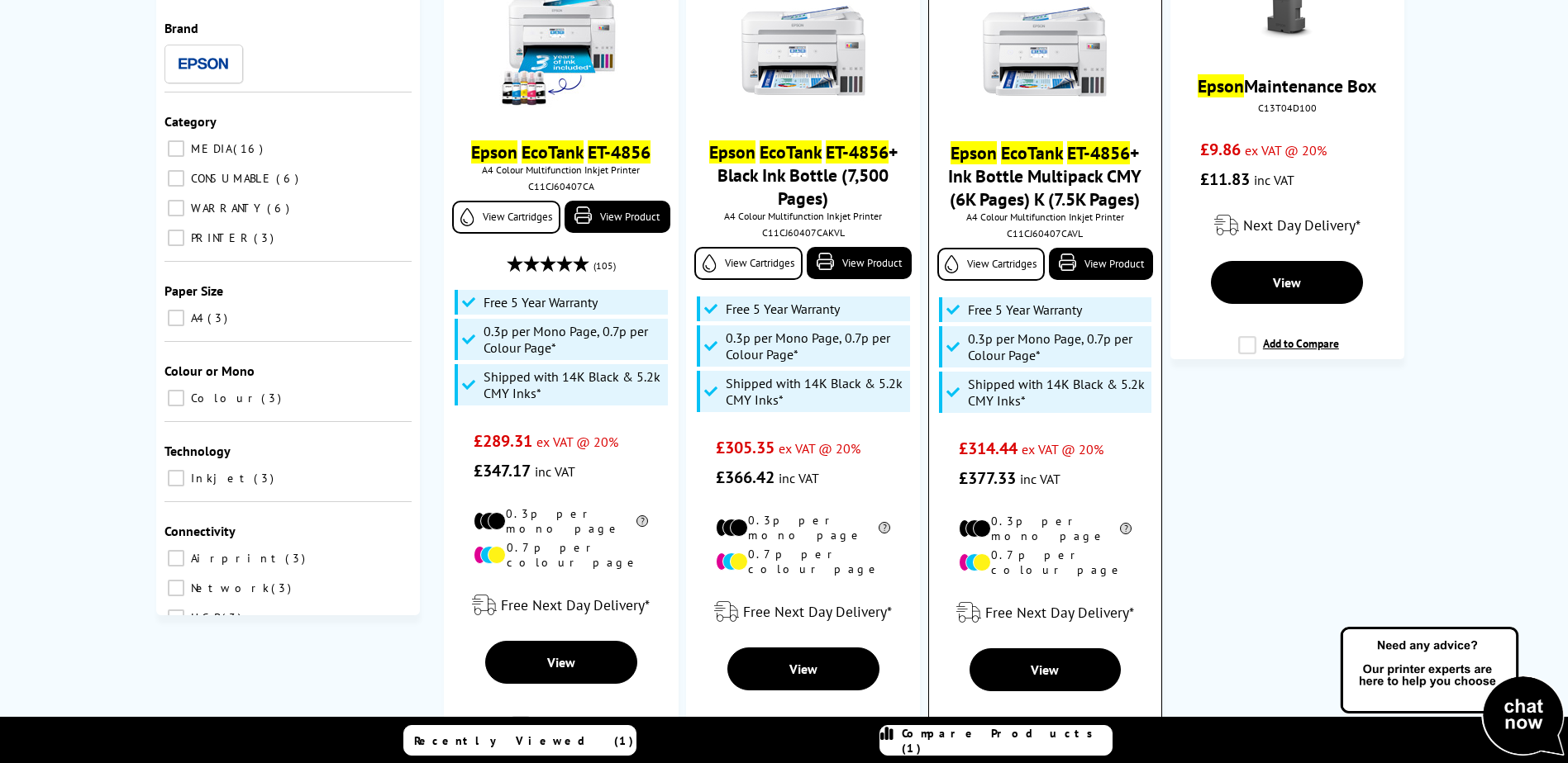
click at [1033, 171] on link "Epson EcoTank ET-4856 + Ink Bottle Multipack CMY (6K Pages) K (7.5K Pages)" at bounding box center [1045, 175] width 194 height 69
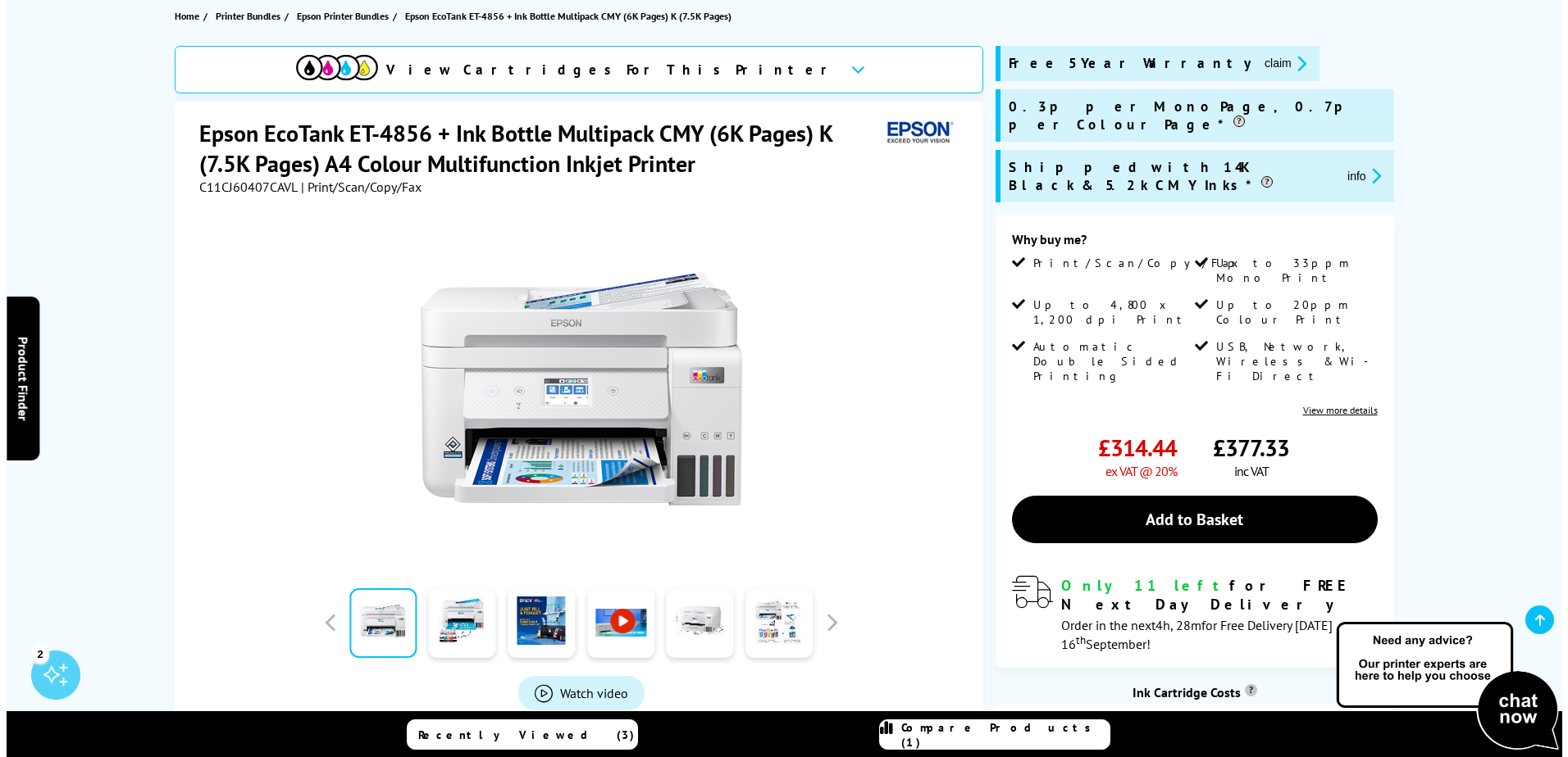
scroll to position [573, 0]
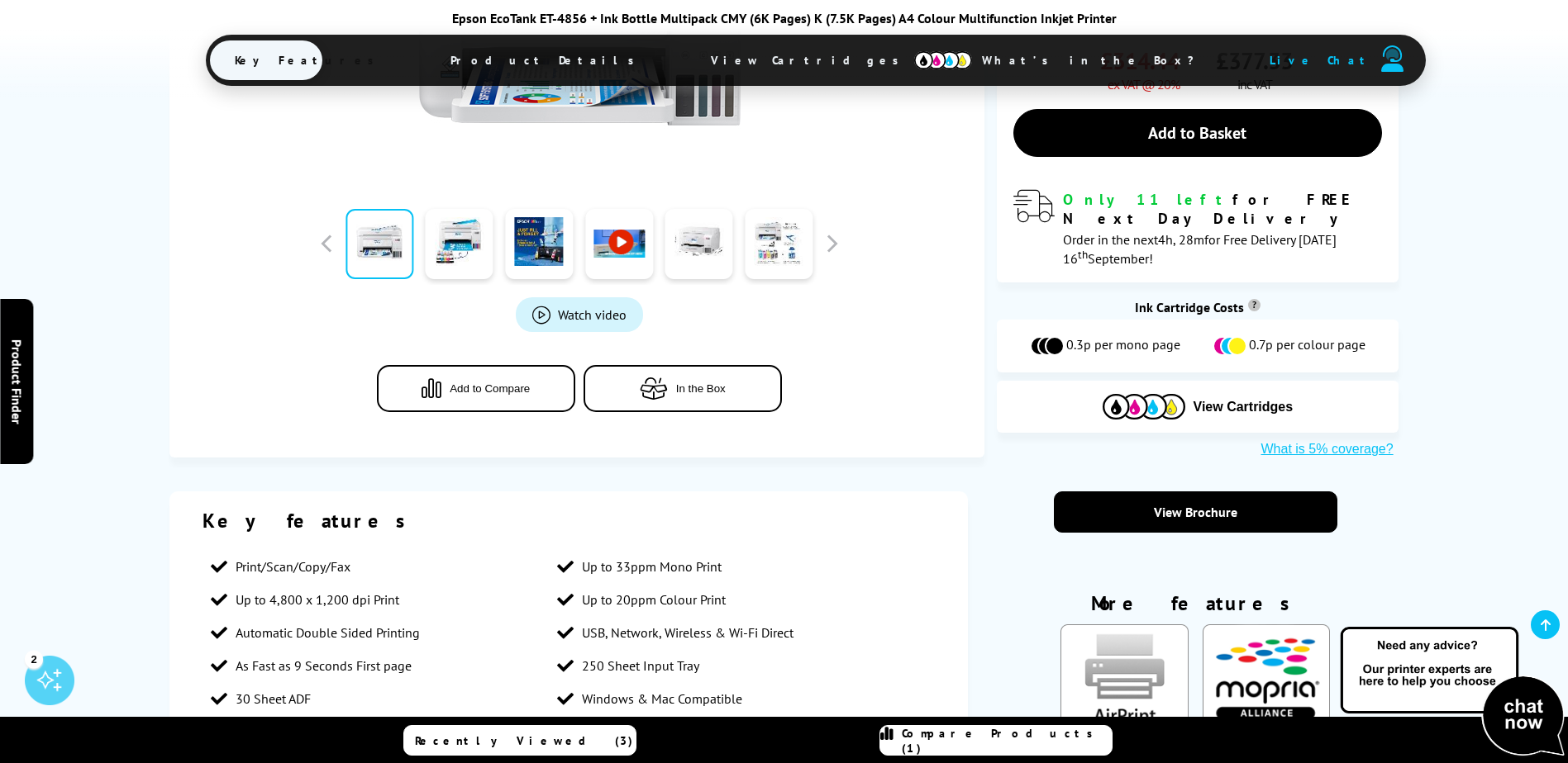
click at [425, 383] on icon "button" at bounding box center [432, 388] width 20 height 22
click at [991, 739] on span "Compare Products (2)" at bounding box center [1006, 741] width 210 height 30
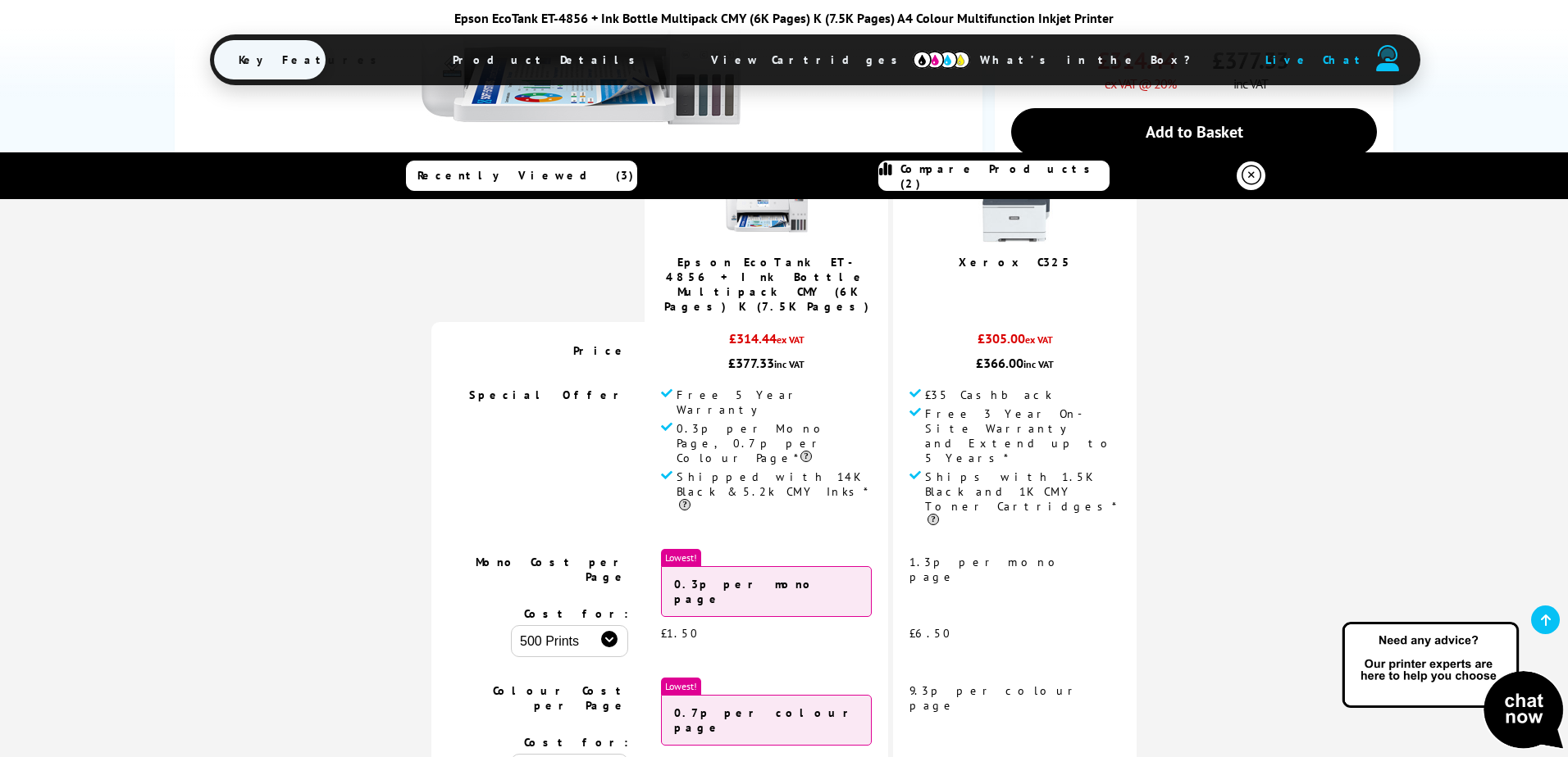
scroll to position [164, 0]
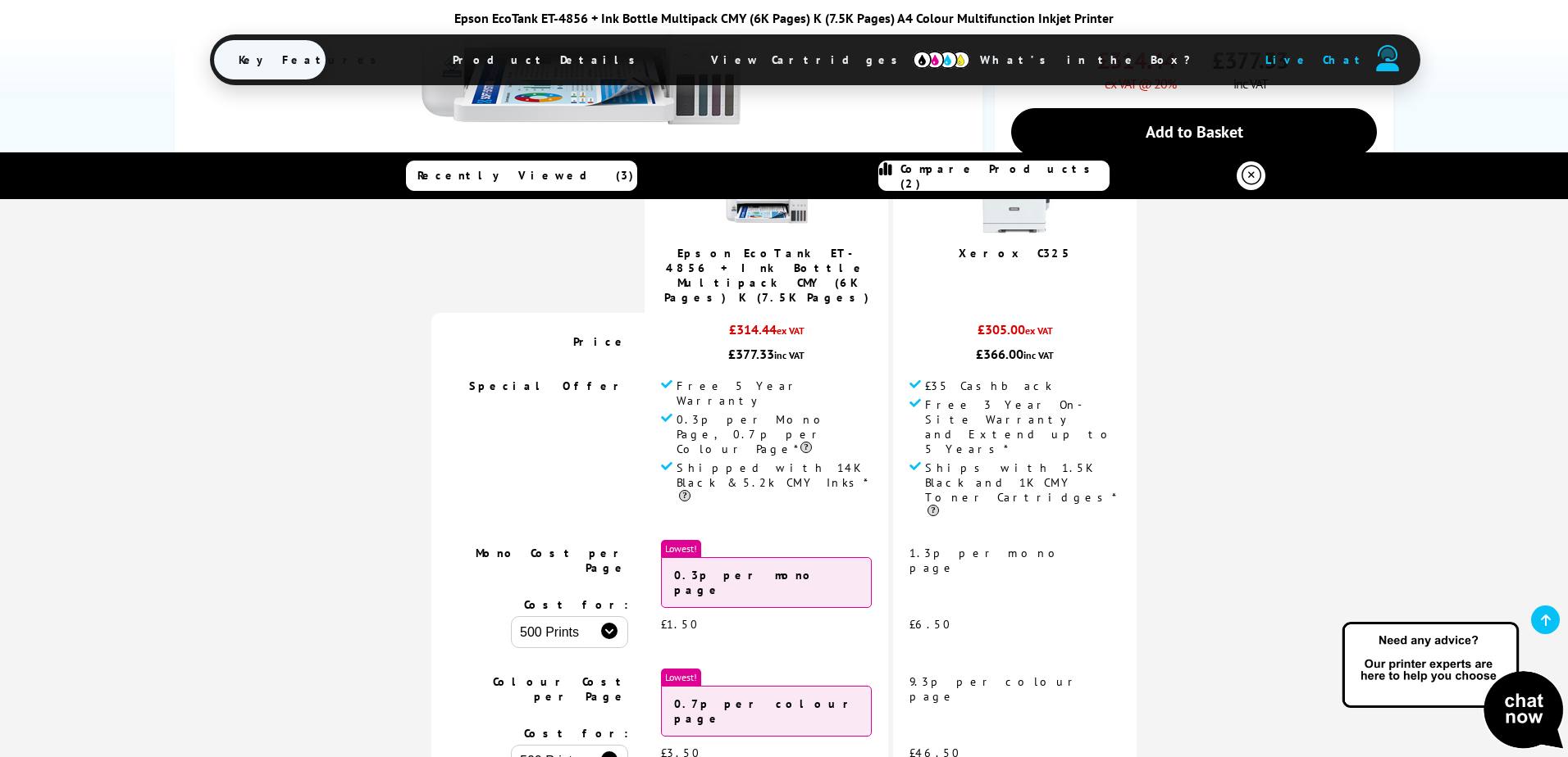
click at [586, 616] on select "500 Prints 1000 Prints 2000 Prints" at bounding box center [569, 632] width 117 height 32
select select "2000"
click at [559, 616] on select "500 Prints 1000 Prints 2000 Prints" at bounding box center [569, 632] width 117 height 32
click at [585, 745] on select "500 Prints 1000 Prints 2000 Prints" at bounding box center [569, 761] width 117 height 32
select select "2000"
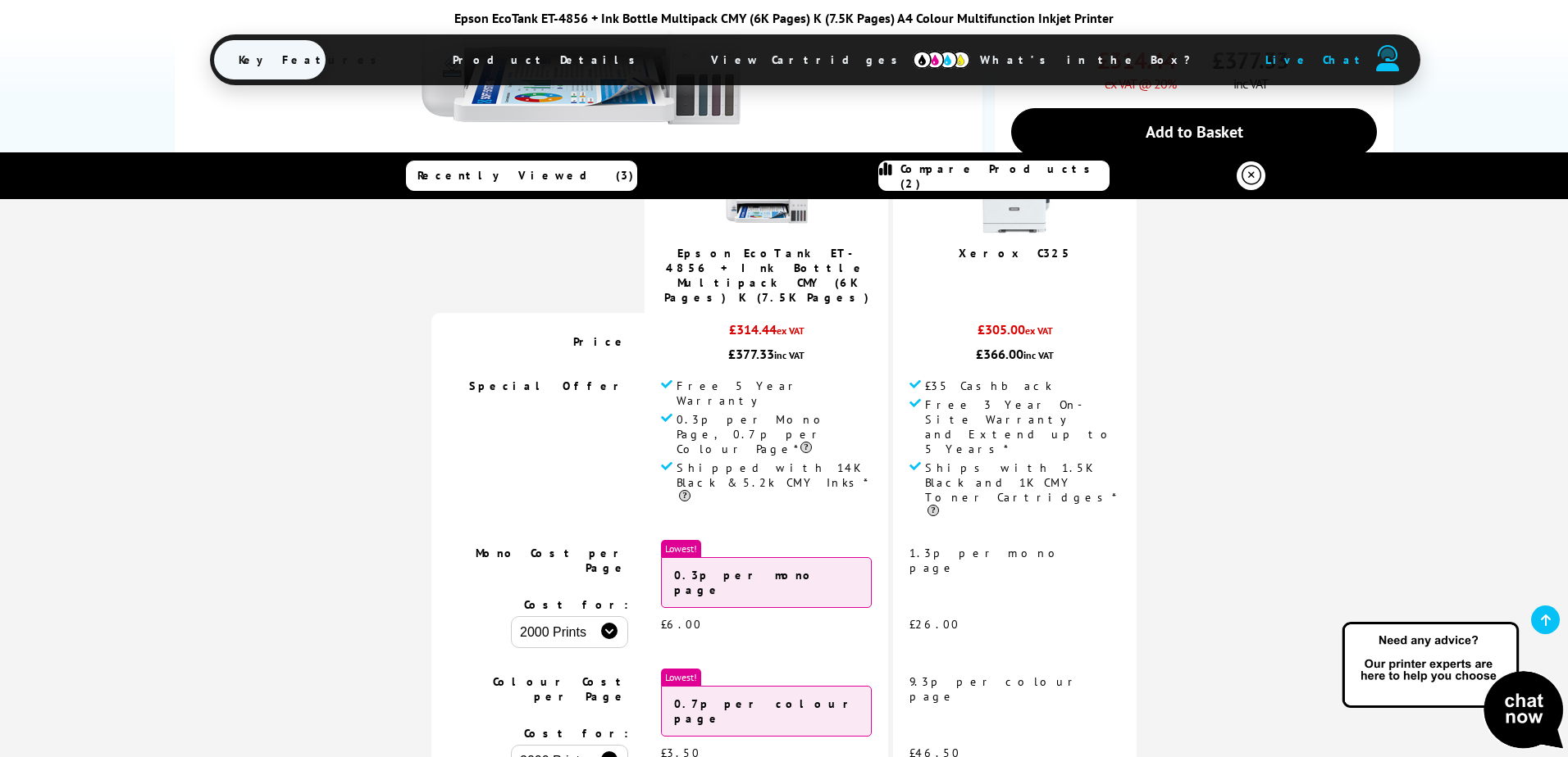
click at [559, 745] on select "500 Prints 1000 Prints 2000 Prints" at bounding box center [569, 761] width 117 height 32
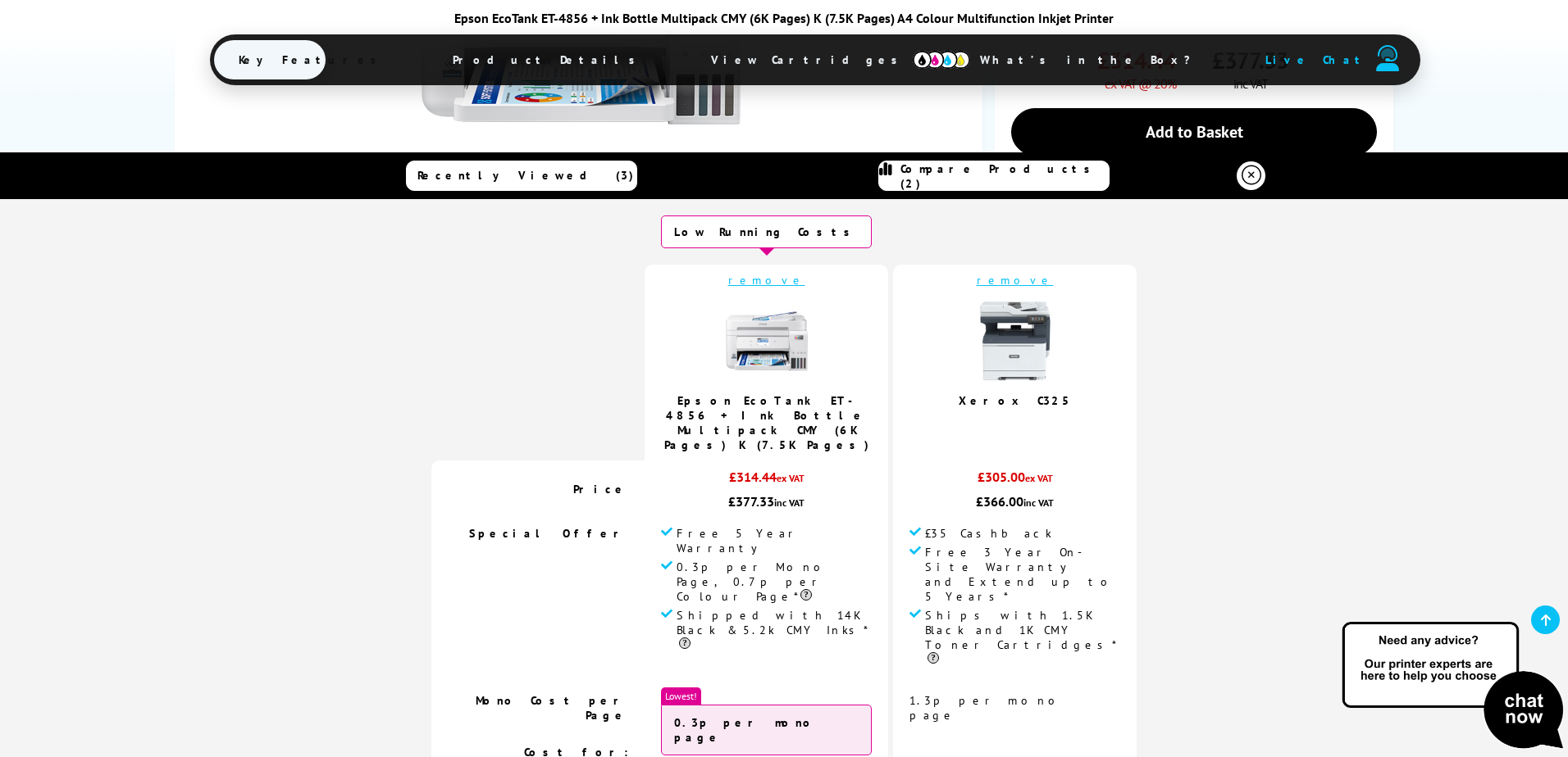
scroll to position [0, 0]
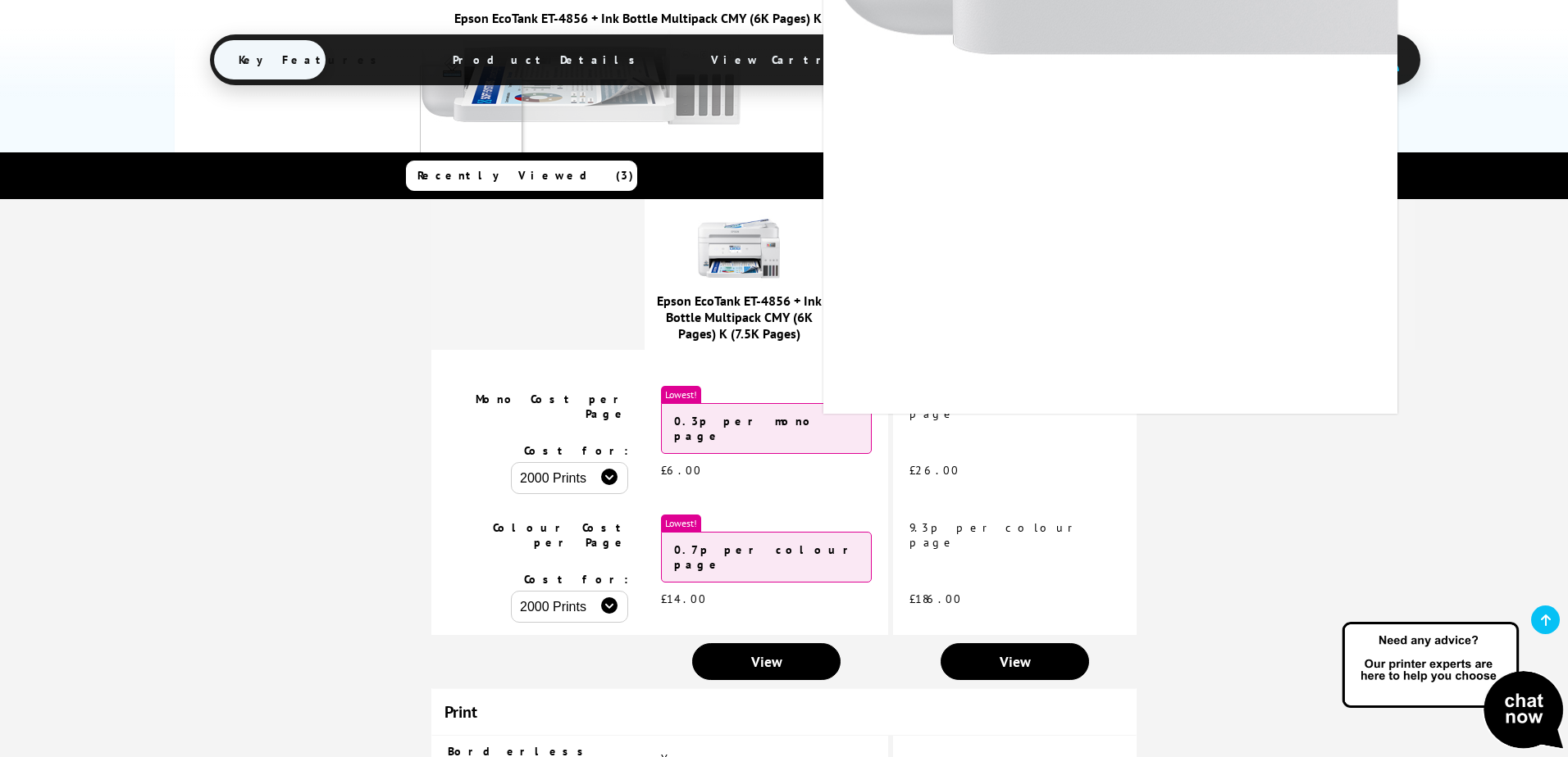
scroll to position [328, 0]
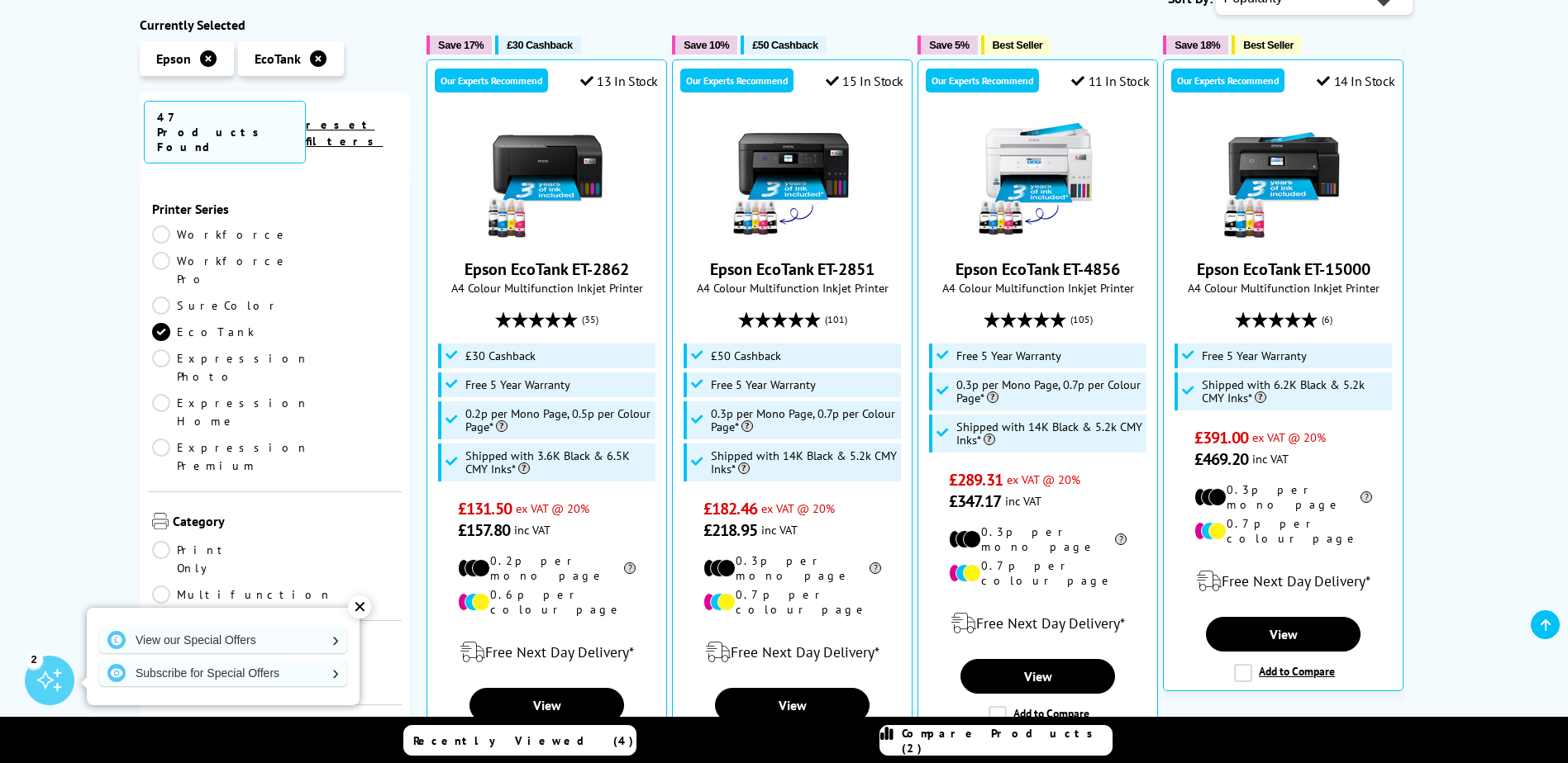
scroll to position [331, 0]
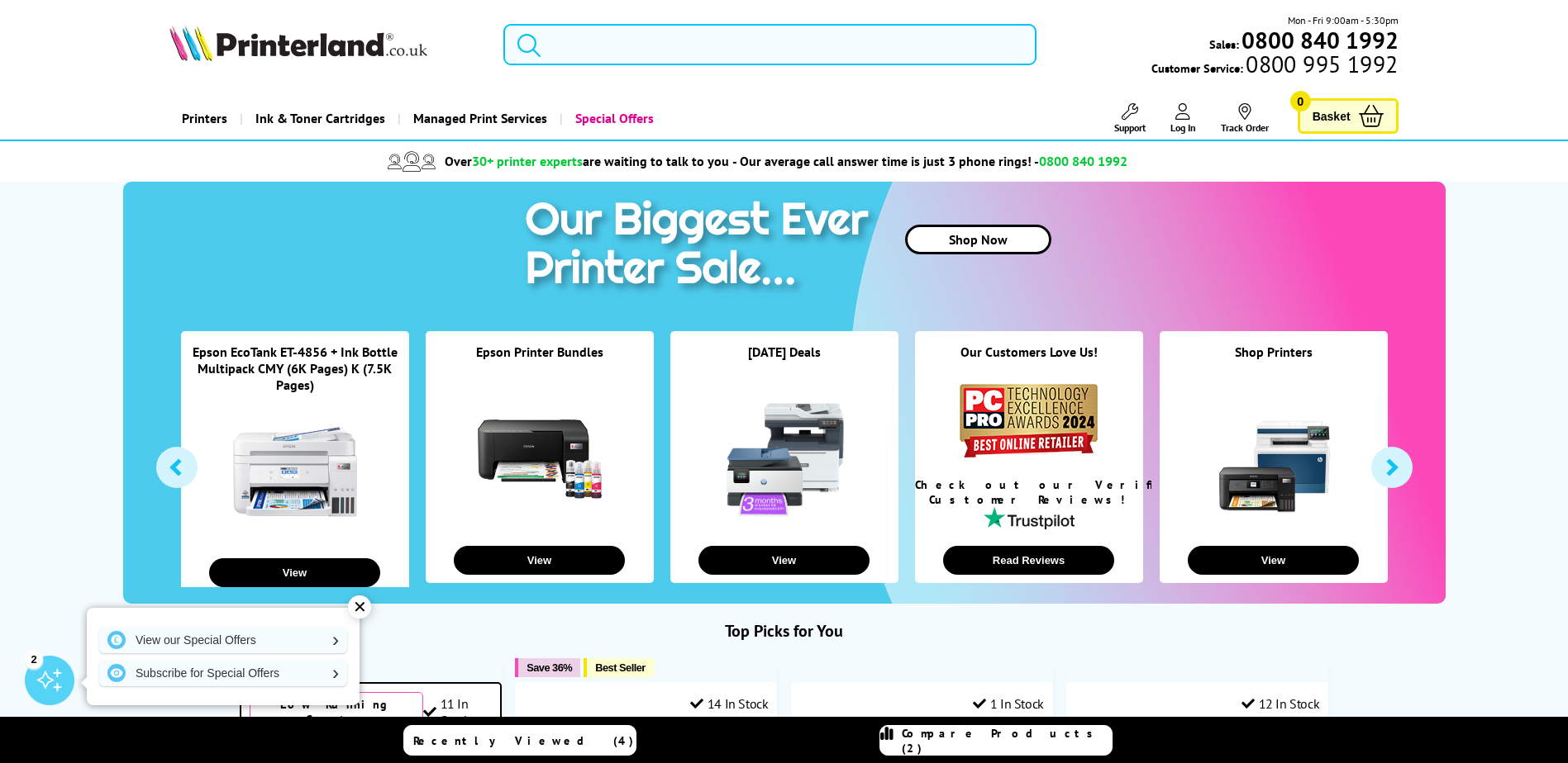
click at [571, 42] on input "search" at bounding box center [770, 44] width 533 height 41
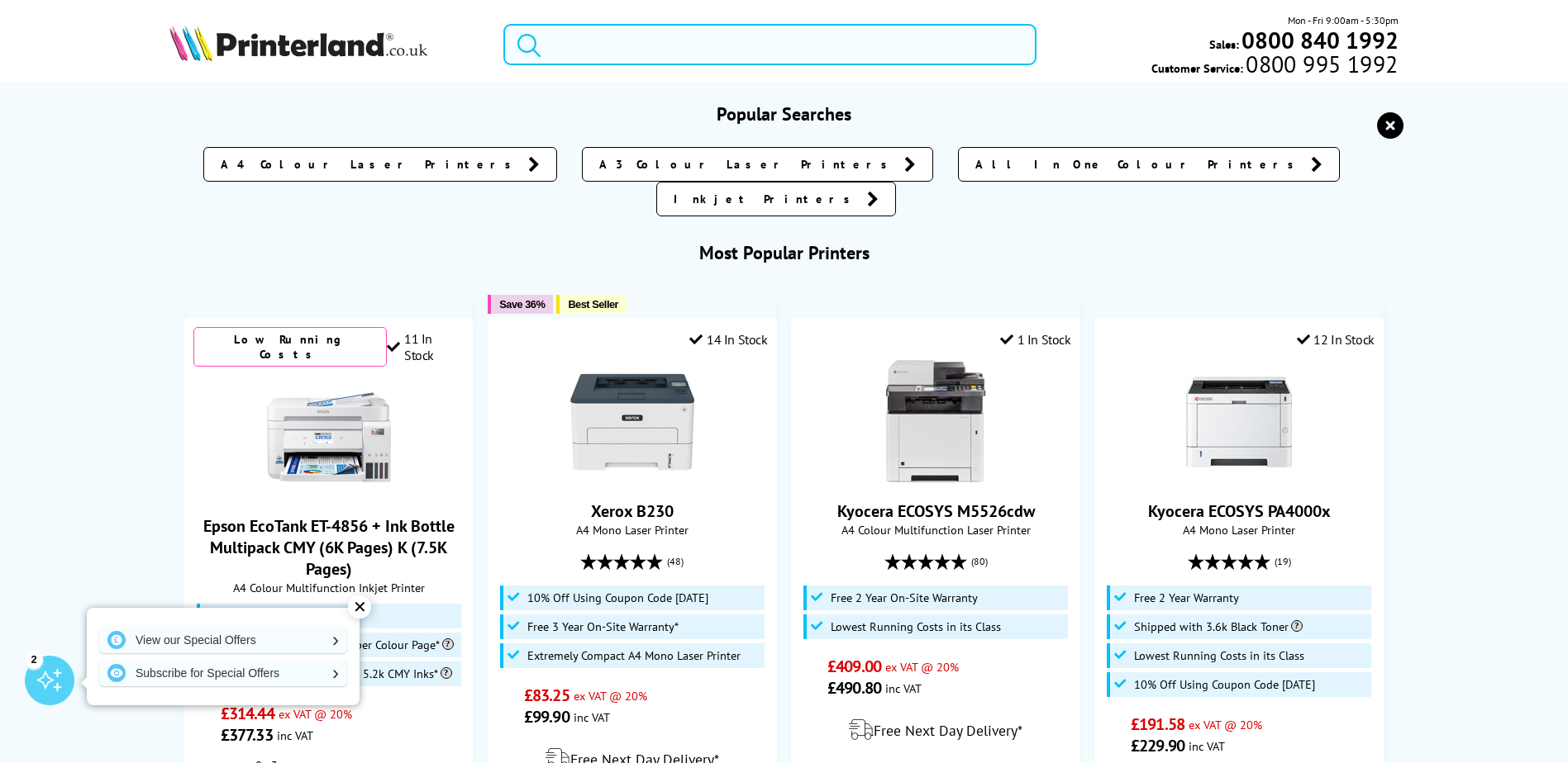
paste input "HP Color Laser MFP 179fnw"
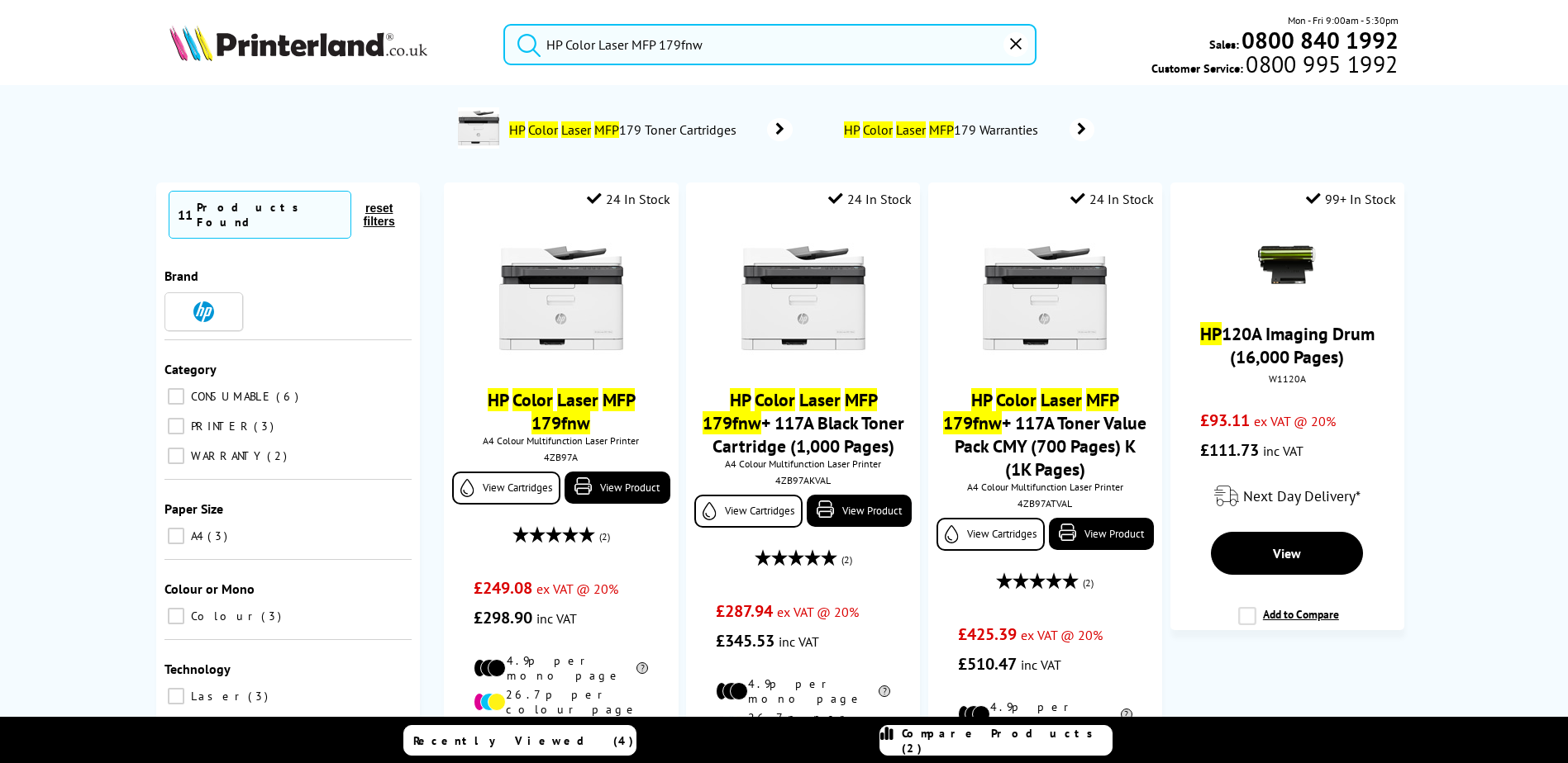
click at [559, 41] on input "HP Color Laser MFP 179fnw" at bounding box center [770, 44] width 533 height 41
paste input "Canon MAXIFY GX7020 / GX7050"
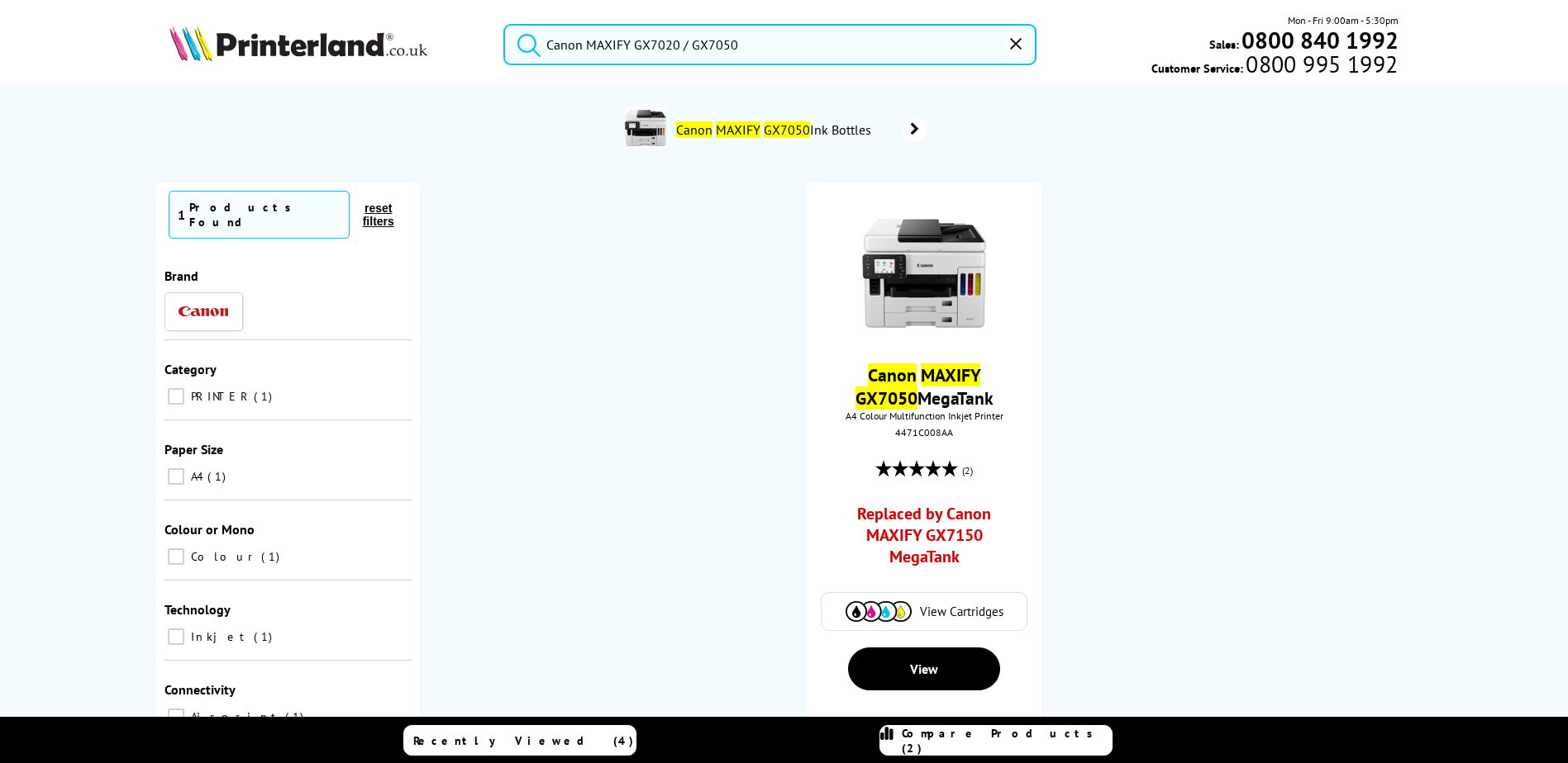
type input "Canon MAXIFY GX7020 / GX7050"
click at [504, 24] on button "submit" at bounding box center [525, 42] width 41 height 36
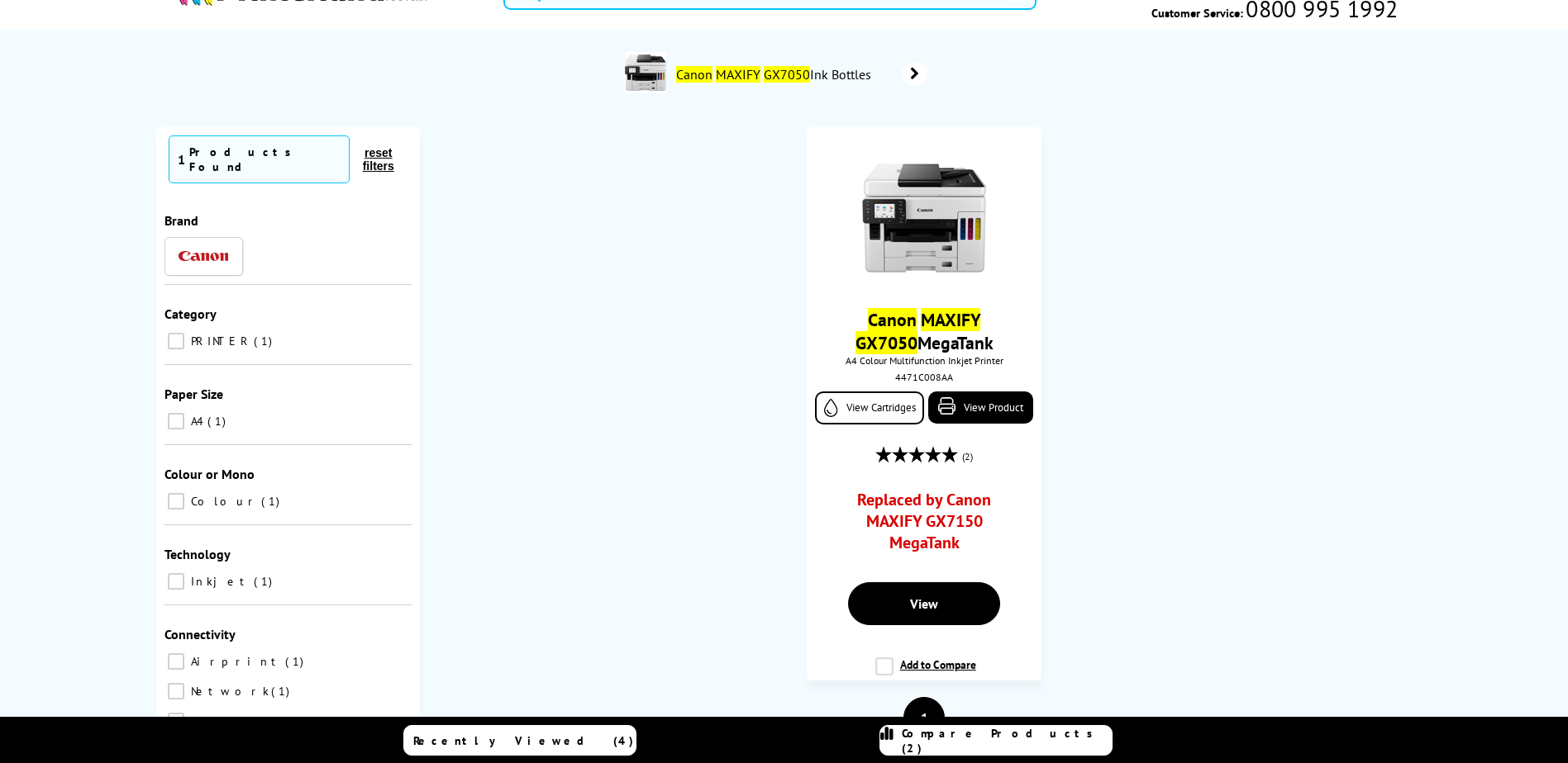
scroll to position [82, 0]
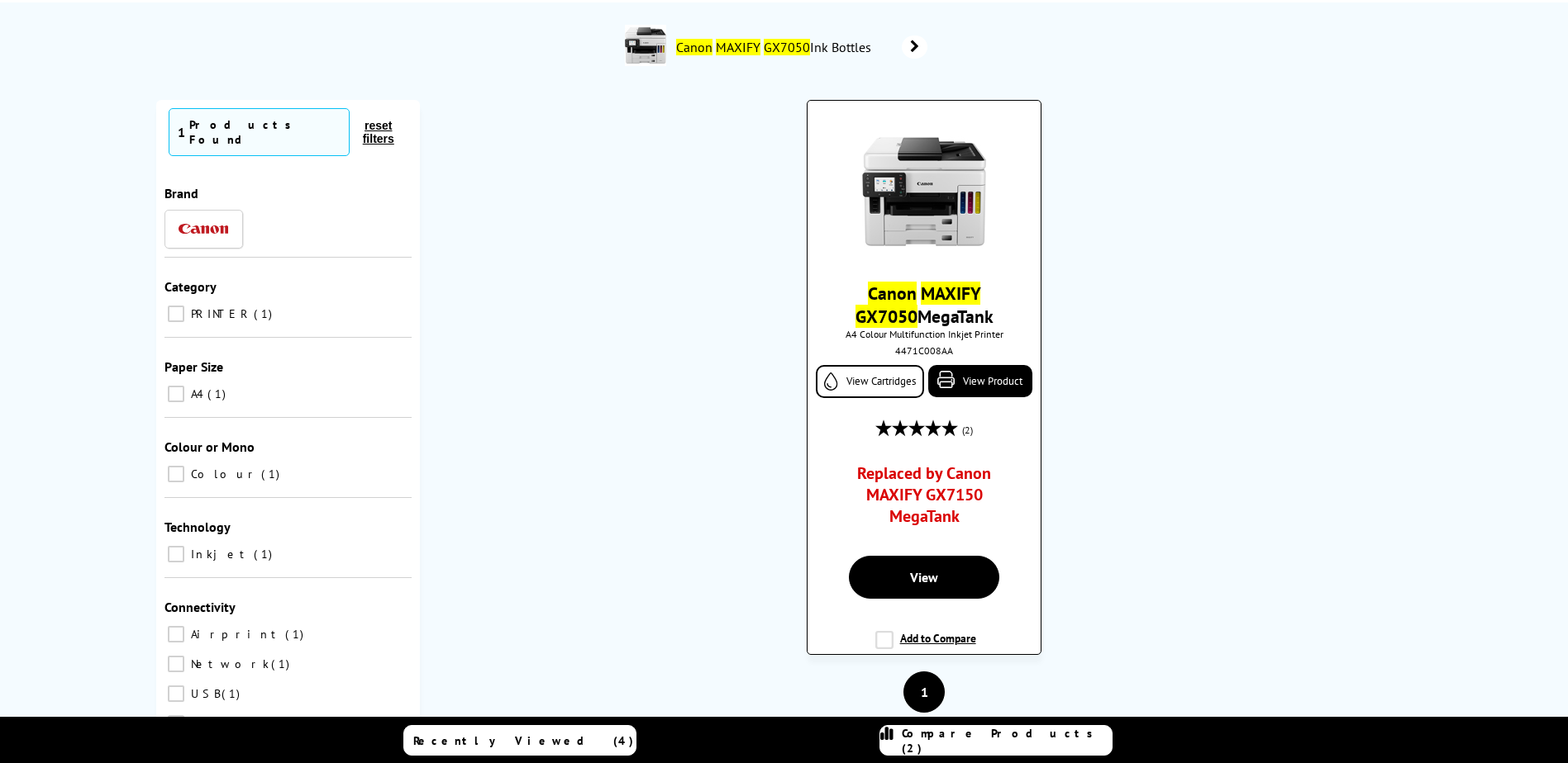
click at [941, 490] on link "Replaced by Canon MAXIFY GX7150 MegaTank" at bounding box center [924, 499] width 173 height 73
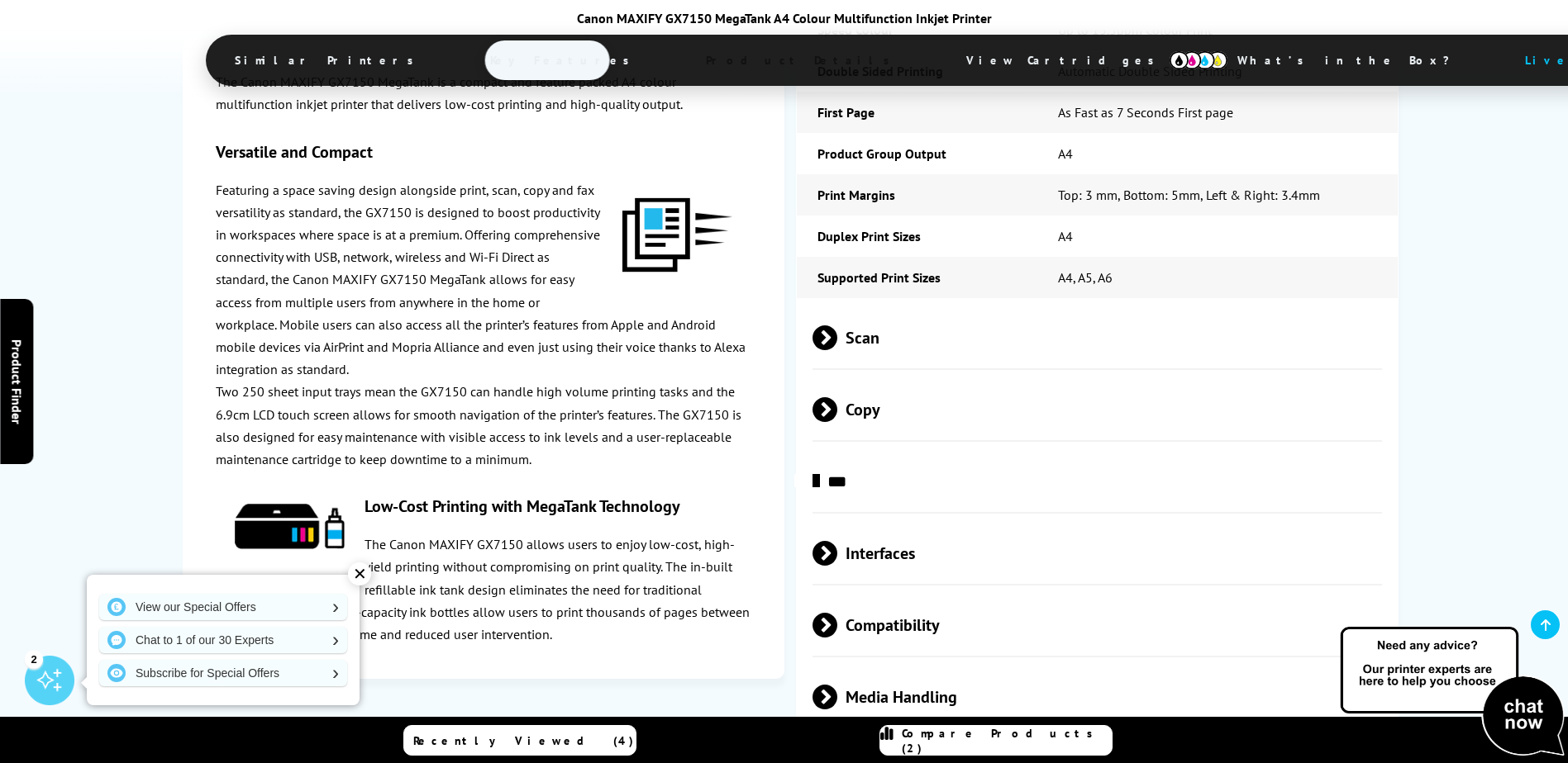
scroll to position [3470, 0]
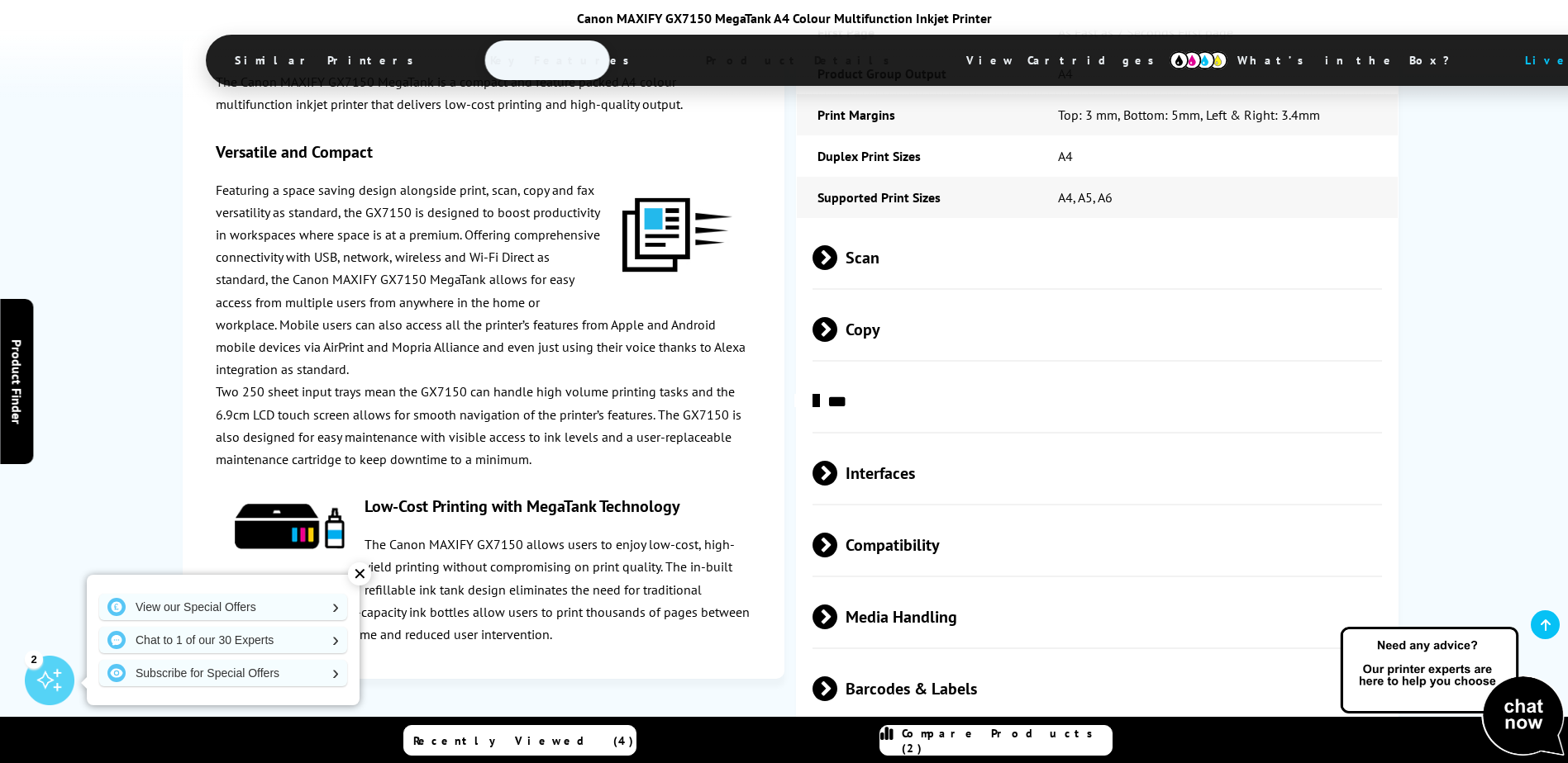
click at [364, 570] on div "✕" at bounding box center [360, 574] width 23 height 23
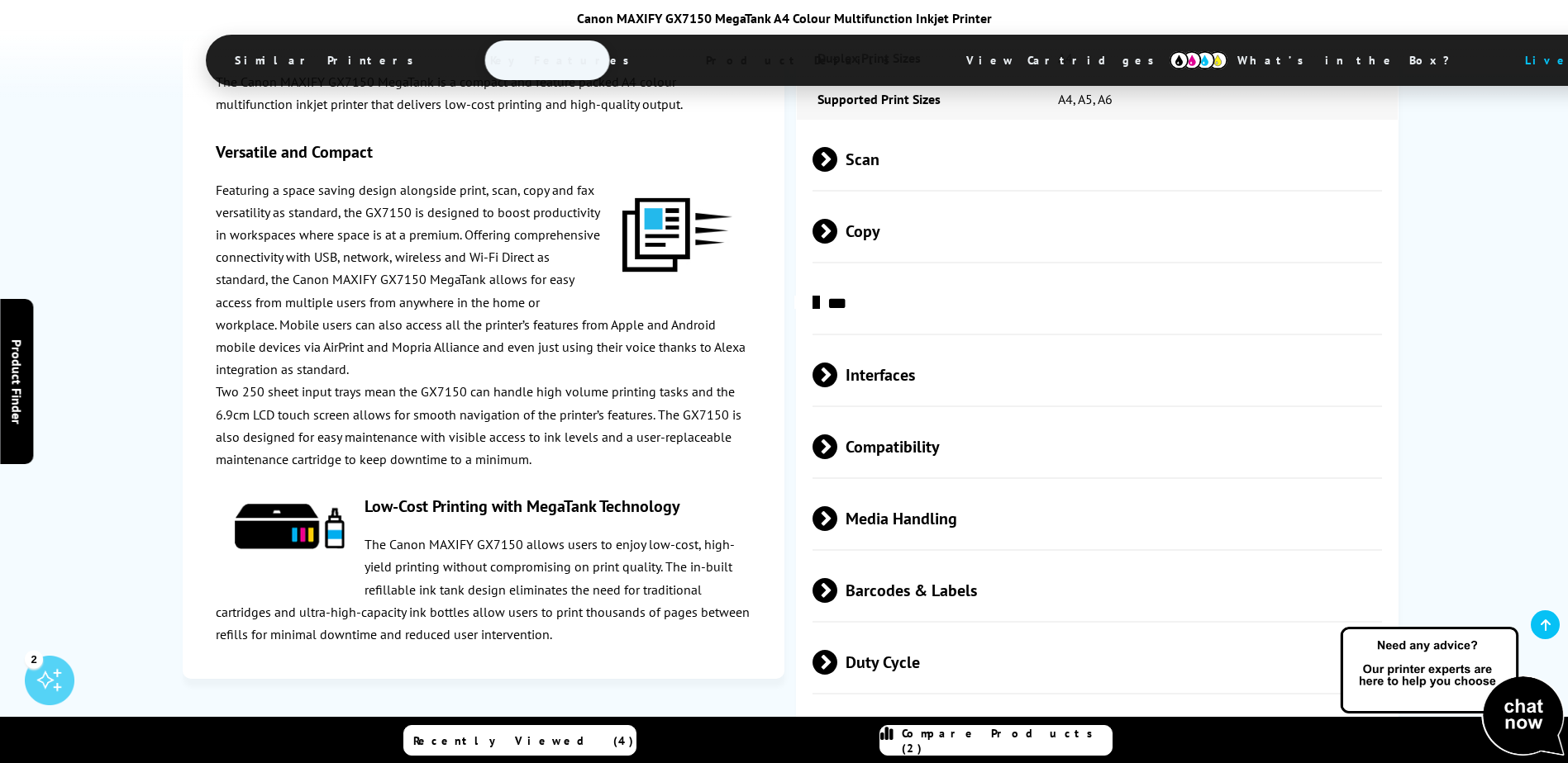
scroll to position [3635, 0]
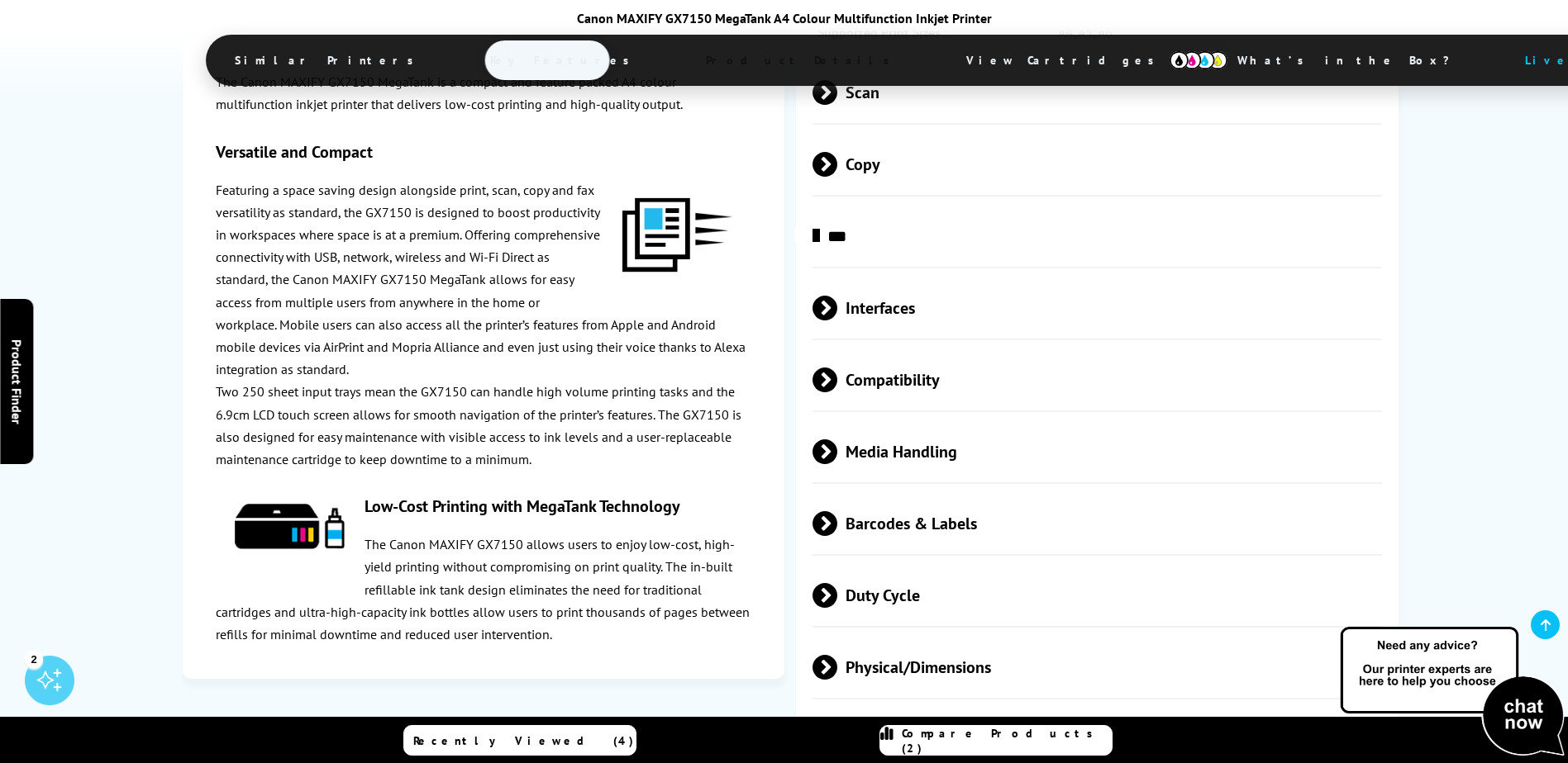
click at [625, 660] on div "The Canon MAXIFY GX7150 MegaTank is a compact and feature packed A4 colour mult…" at bounding box center [482, 358] width 601 height 641
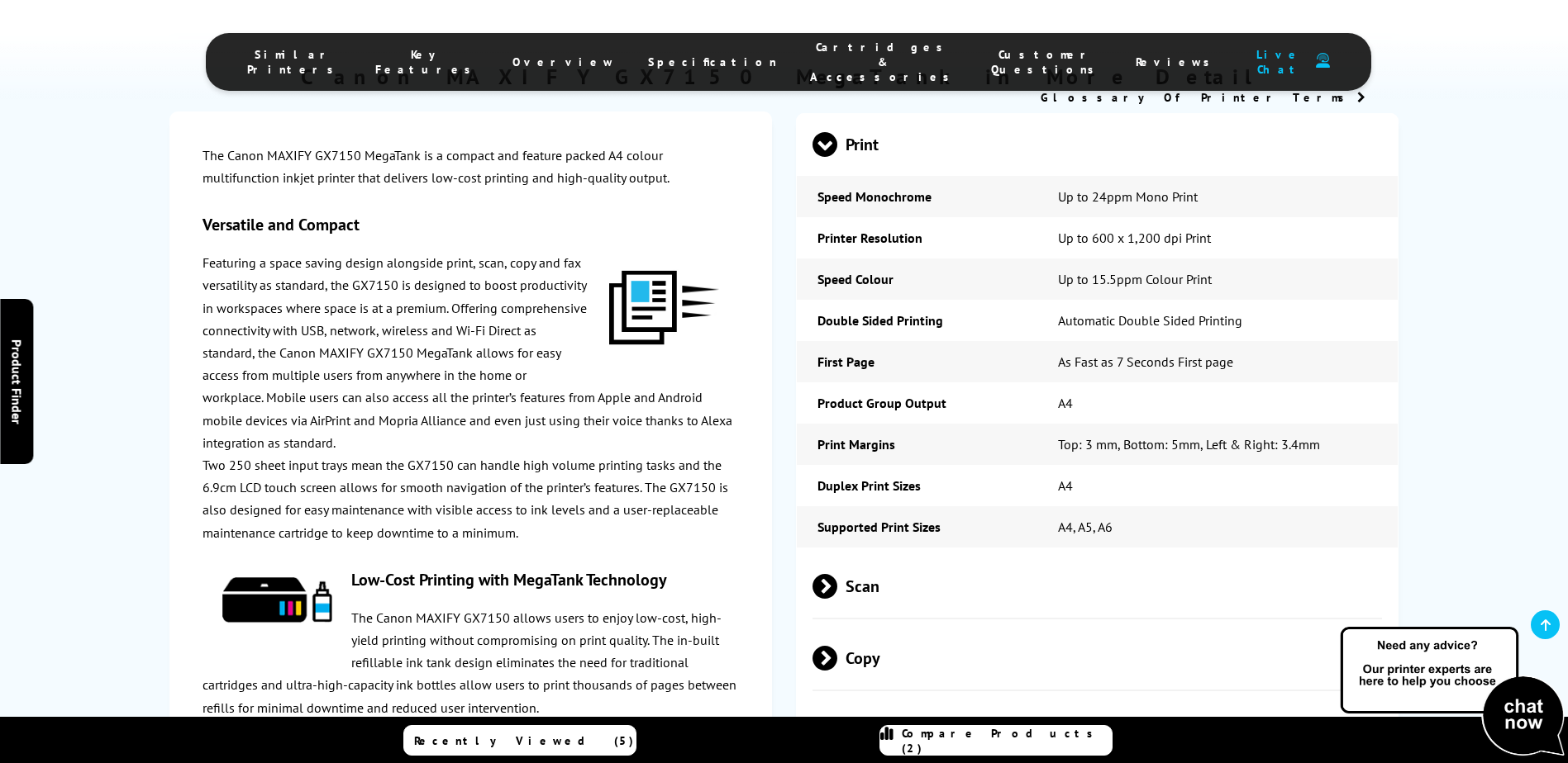
scroll to position [3638, 0]
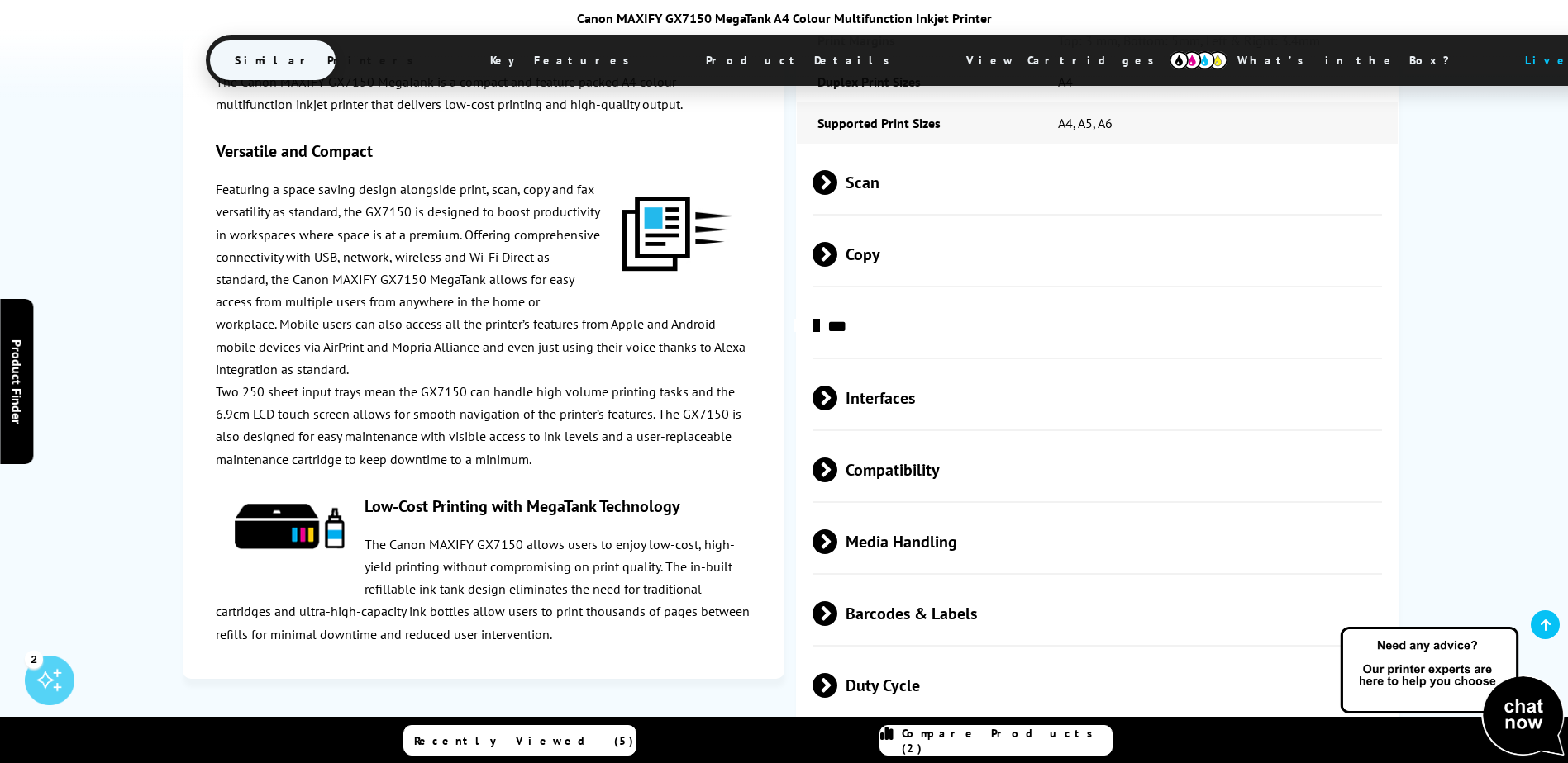
click at [942, 58] on span "View Cartridges" at bounding box center [1068, 60] width 253 height 43
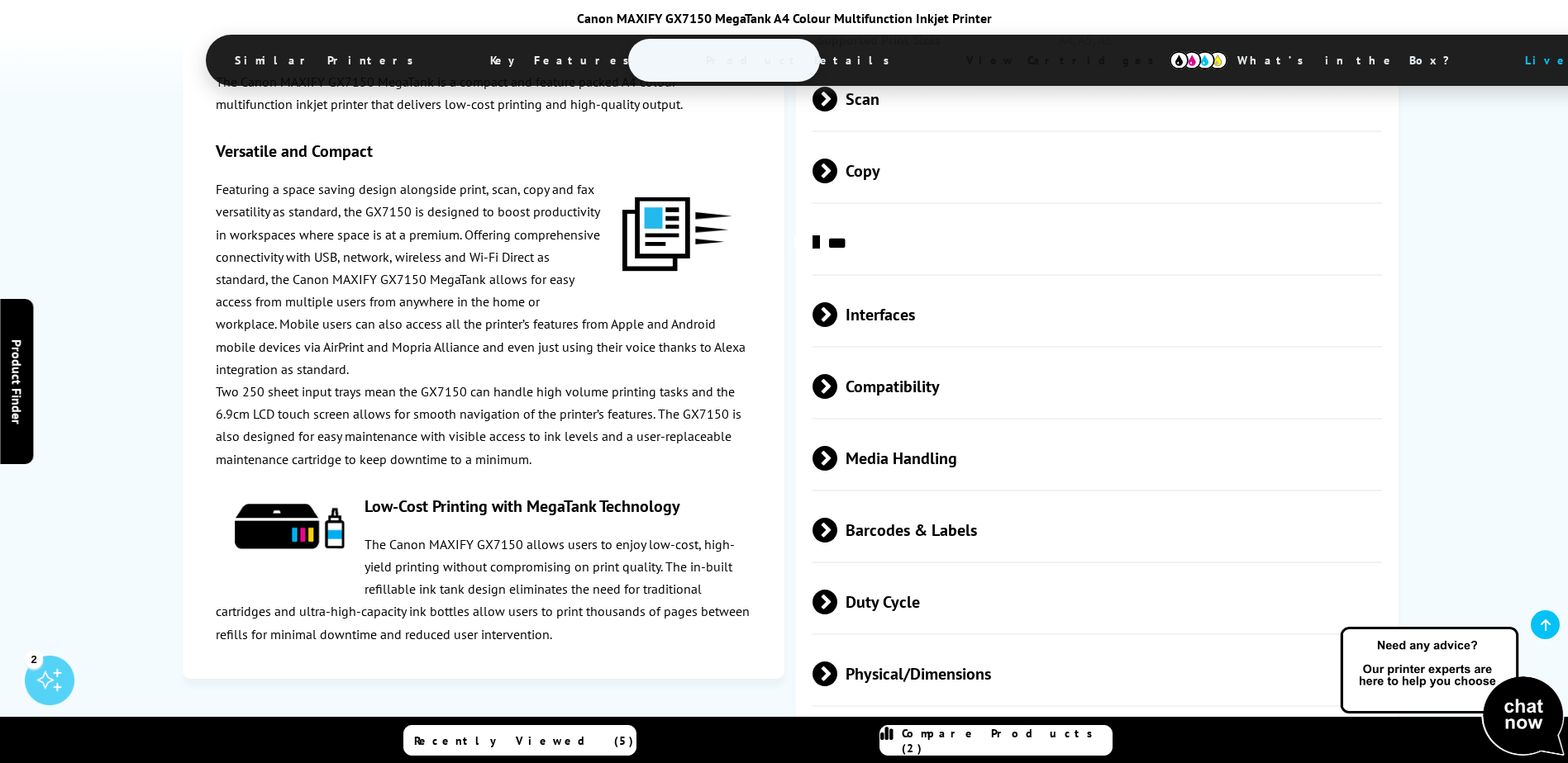
scroll to position [3595, 0]
